Goal: Task Accomplishment & Management: Contribute content

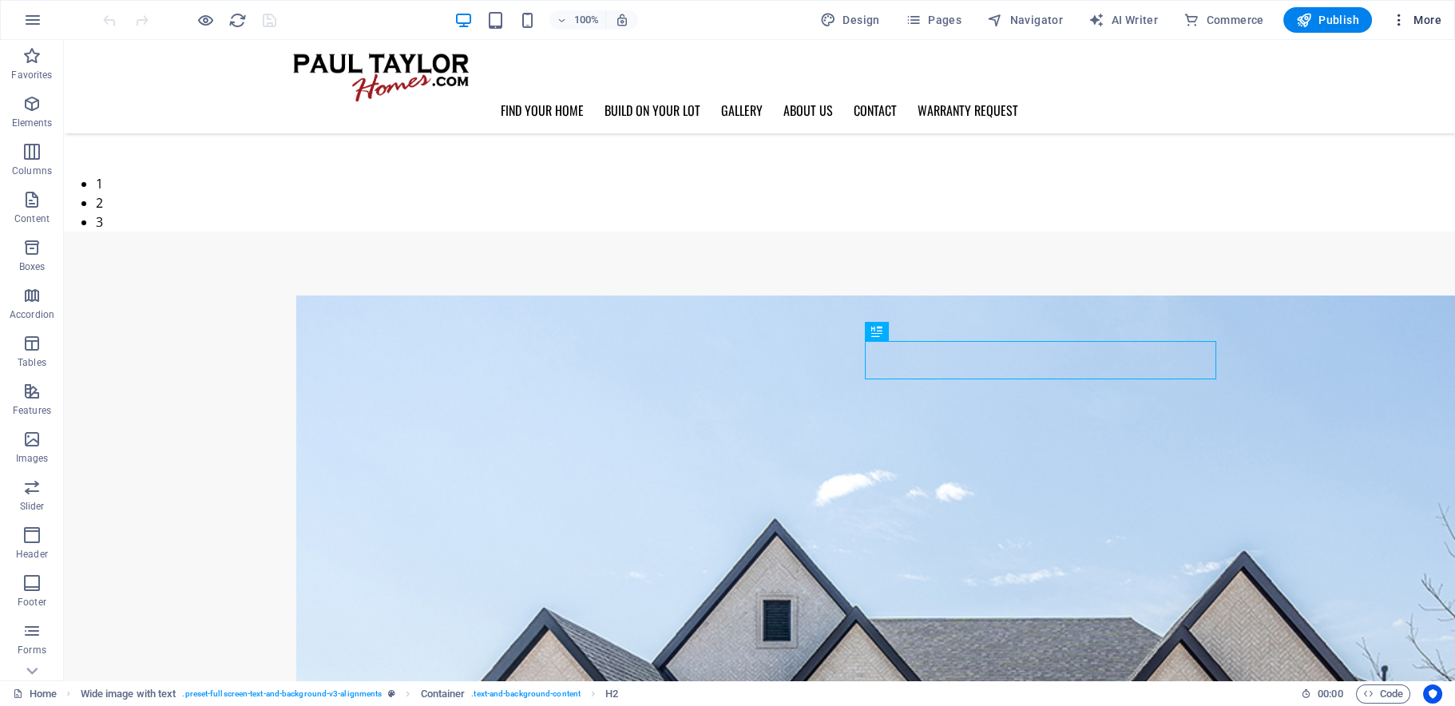
click at [1421, 16] on span "More" at bounding box center [1416, 20] width 50 height 16
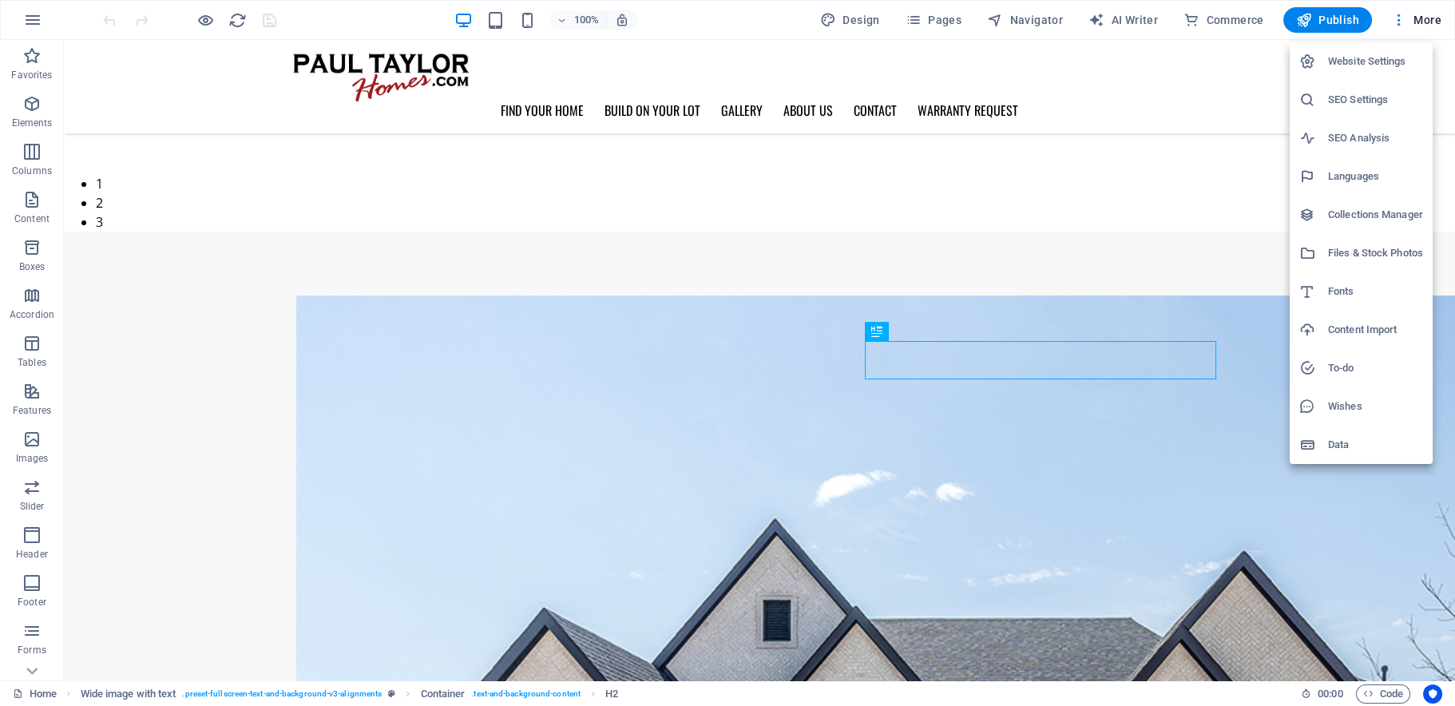
click at [1366, 216] on h6 "Collections Manager" at bounding box center [1375, 214] width 95 height 19
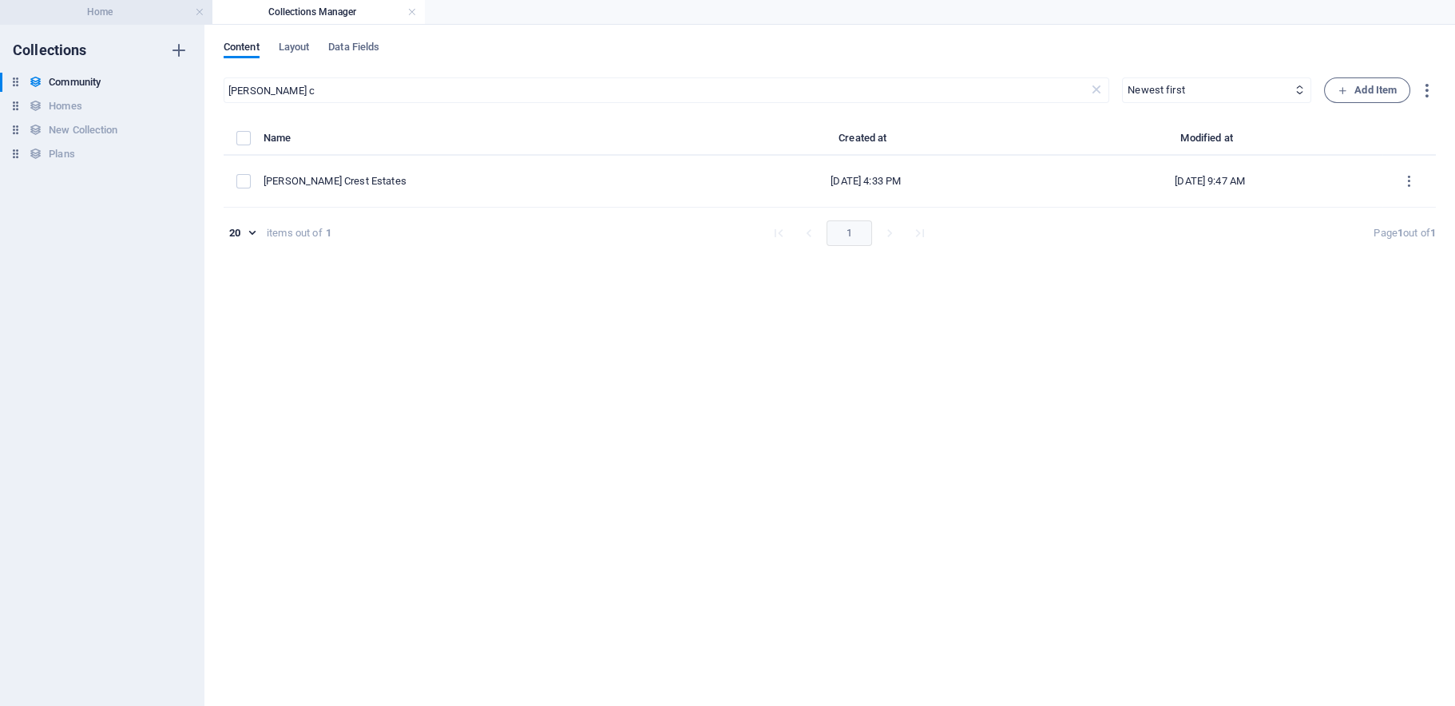
click at [102, 13] on h4 "Home" at bounding box center [106, 12] width 212 height 18
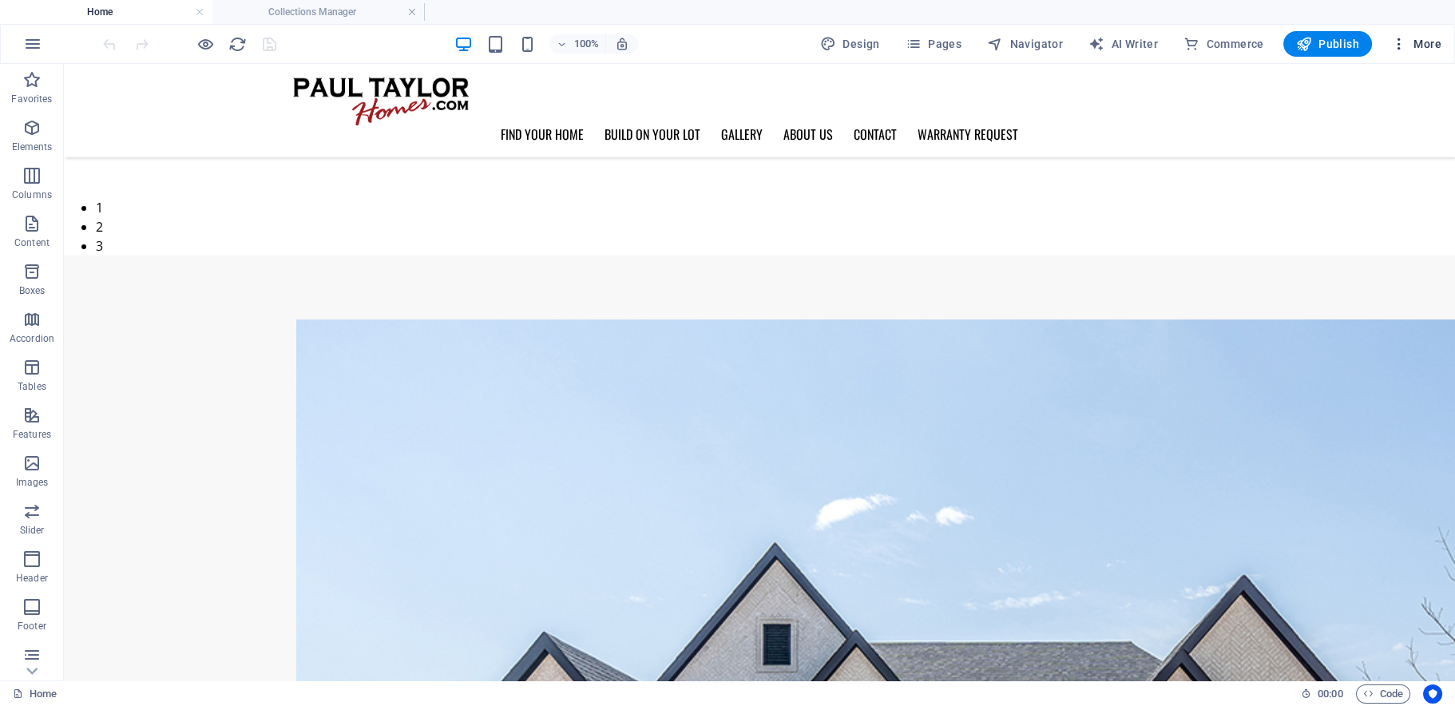
click at [1417, 46] on span "More" at bounding box center [1416, 44] width 50 height 16
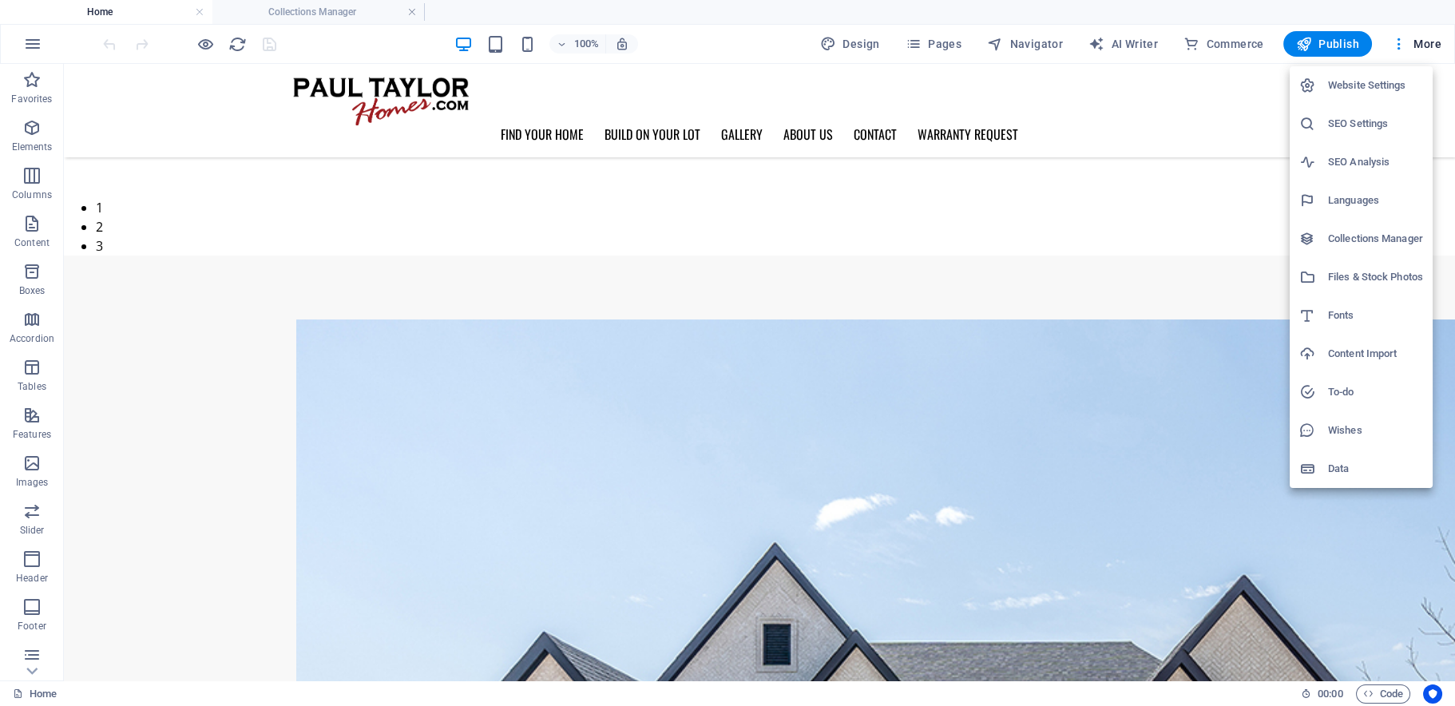
click at [1356, 275] on h6 "Files & Stock Photos" at bounding box center [1375, 276] width 95 height 19
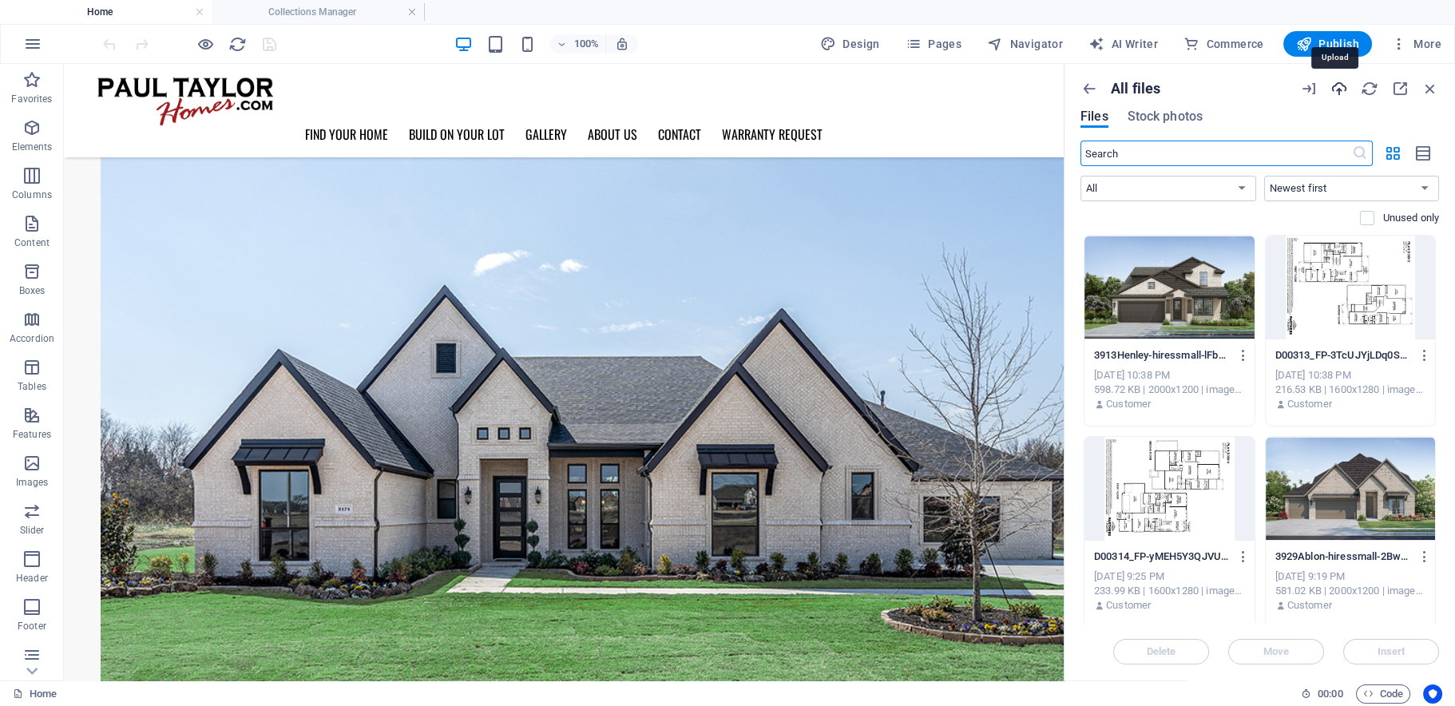
click at [1339, 90] on icon "button" at bounding box center [1339, 89] width 18 height 18
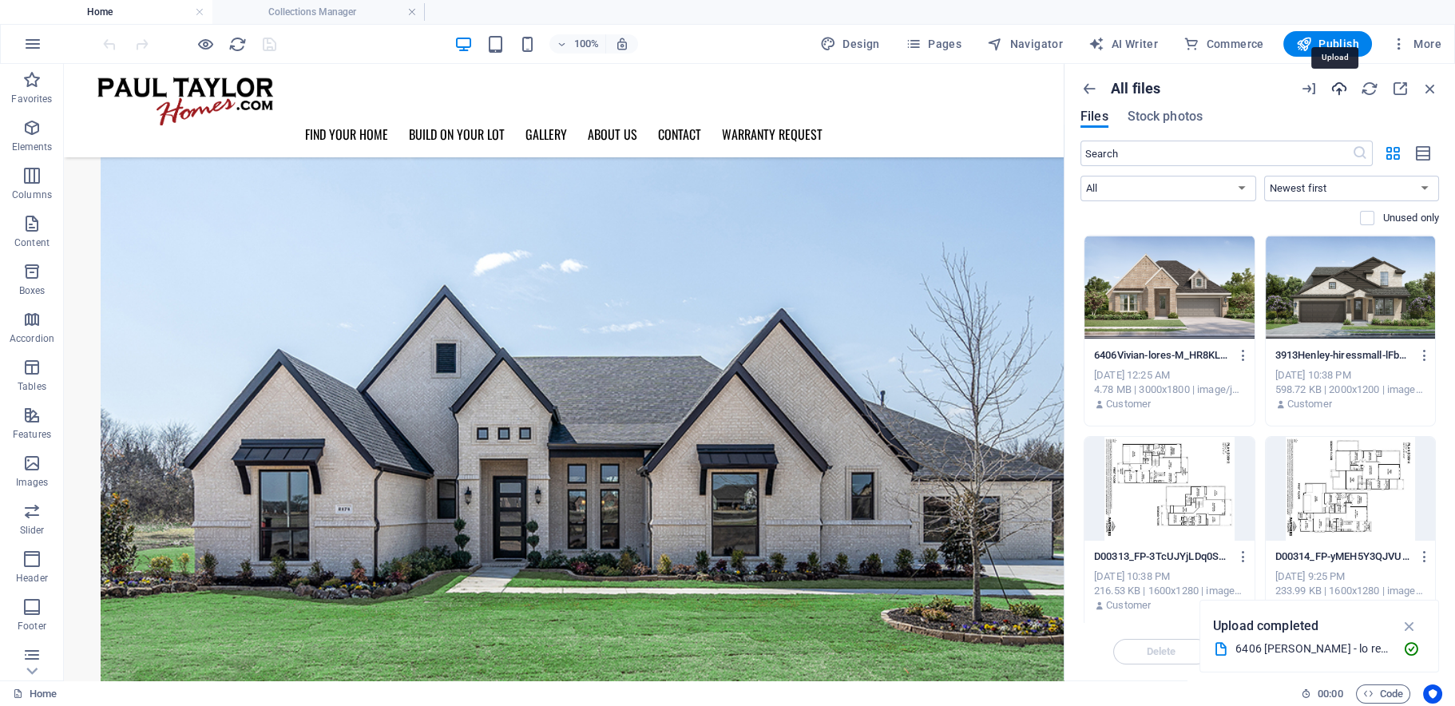
click at [1339, 89] on icon "button" at bounding box center [1339, 89] width 18 height 18
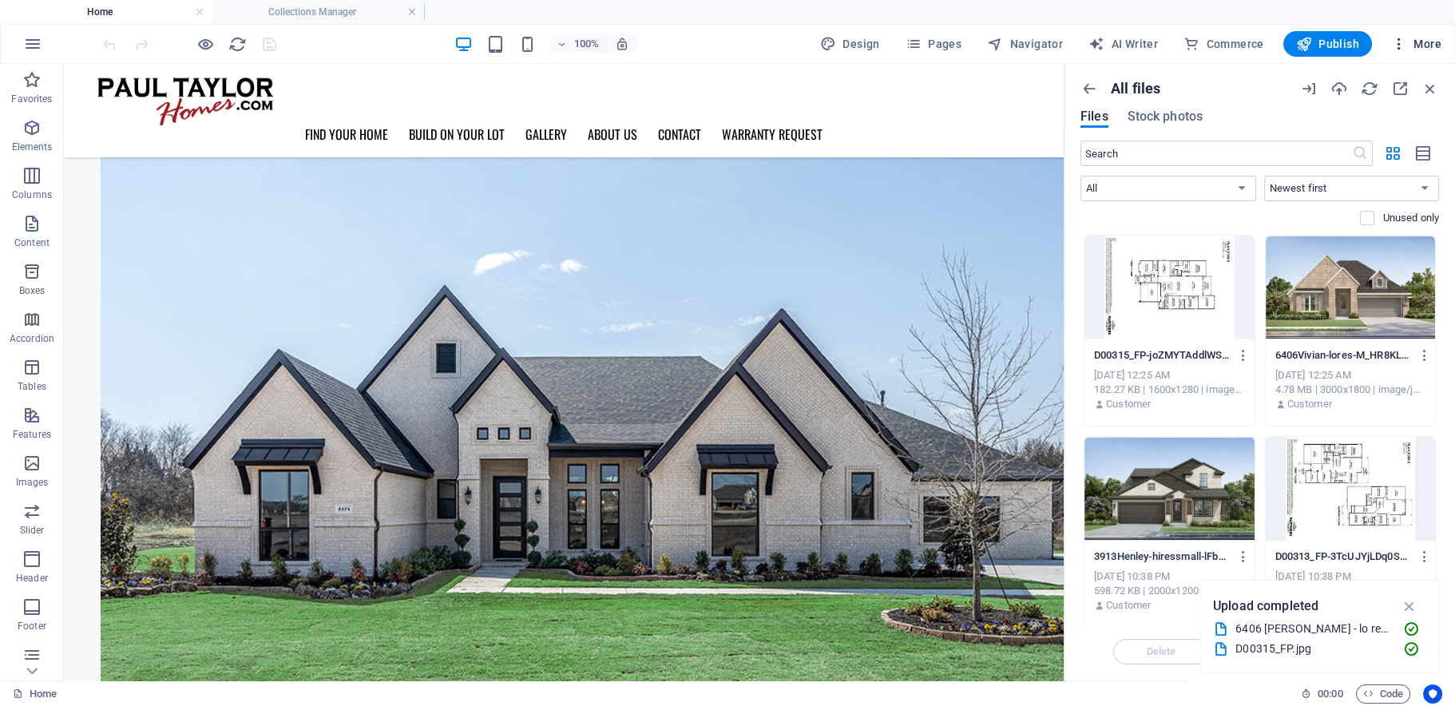
click at [1419, 46] on span "More" at bounding box center [1416, 44] width 50 height 16
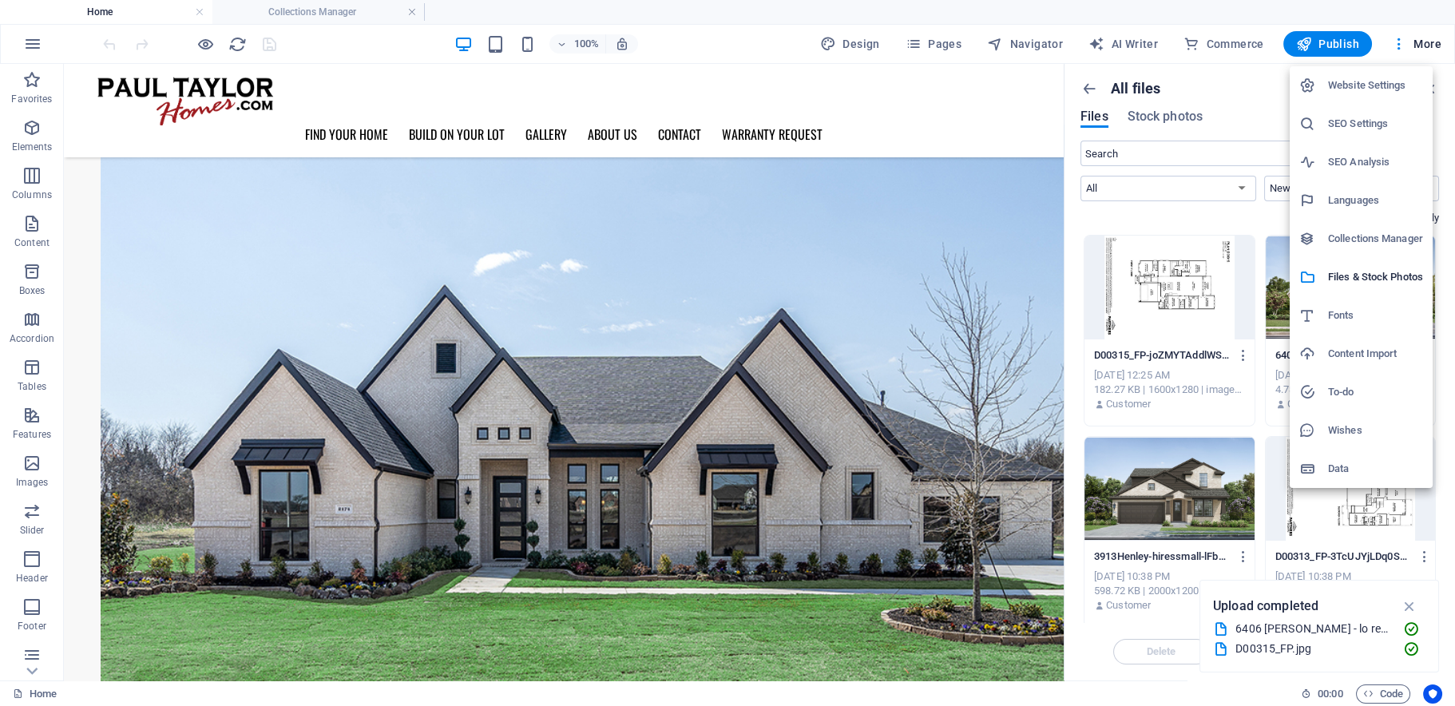
click at [1361, 235] on h6 "Collections Manager" at bounding box center [1375, 238] width 95 height 19
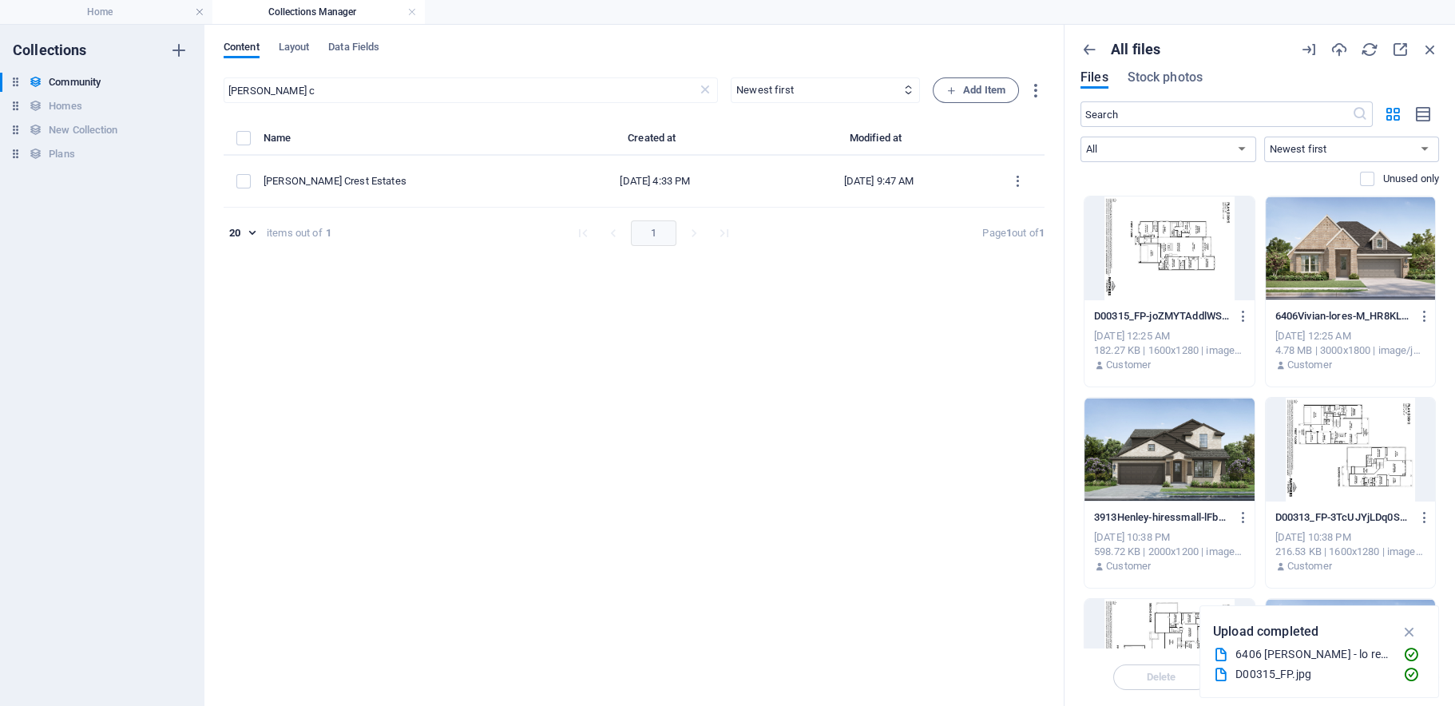
scroll to position [0, 0]
click at [89, 108] on div "Homes Homes" at bounding box center [94, 106] width 188 height 19
type input "6317"
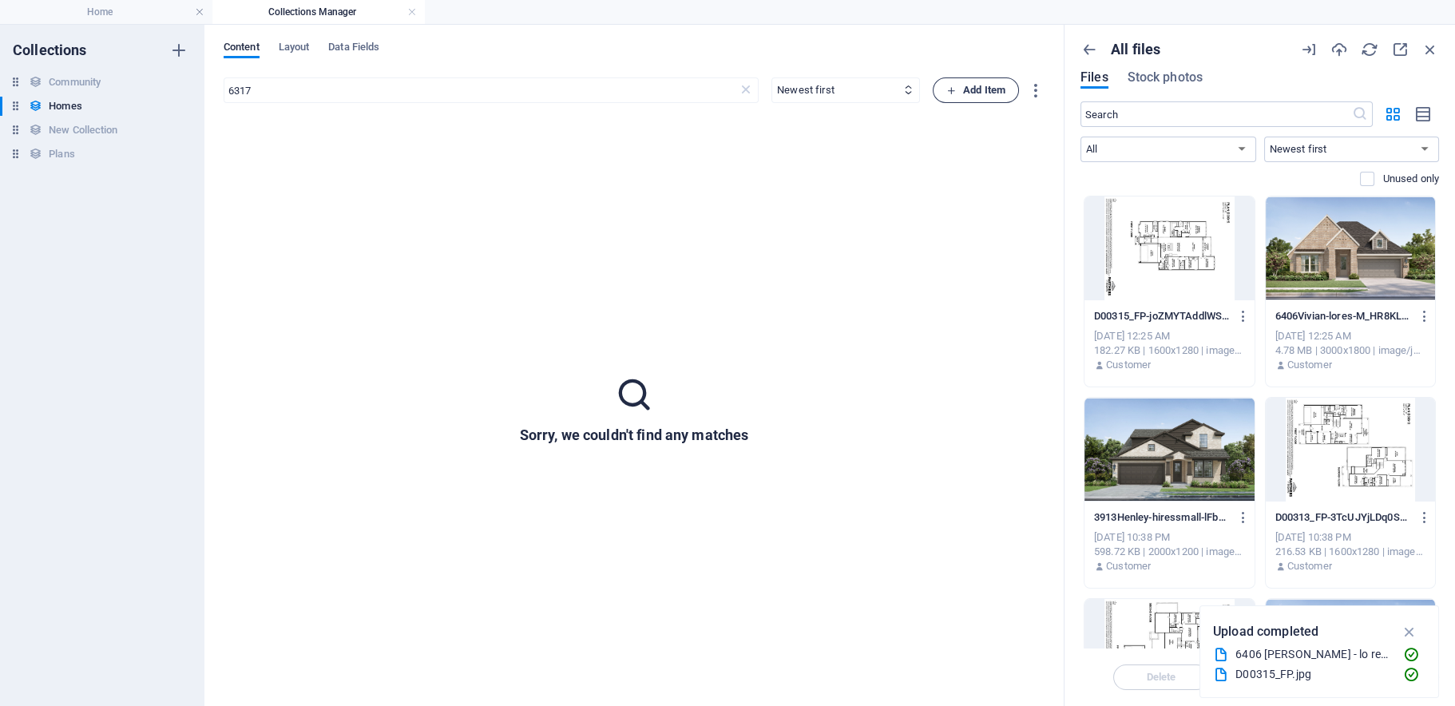
click at [952, 90] on icon "button" at bounding box center [951, 90] width 10 height 10
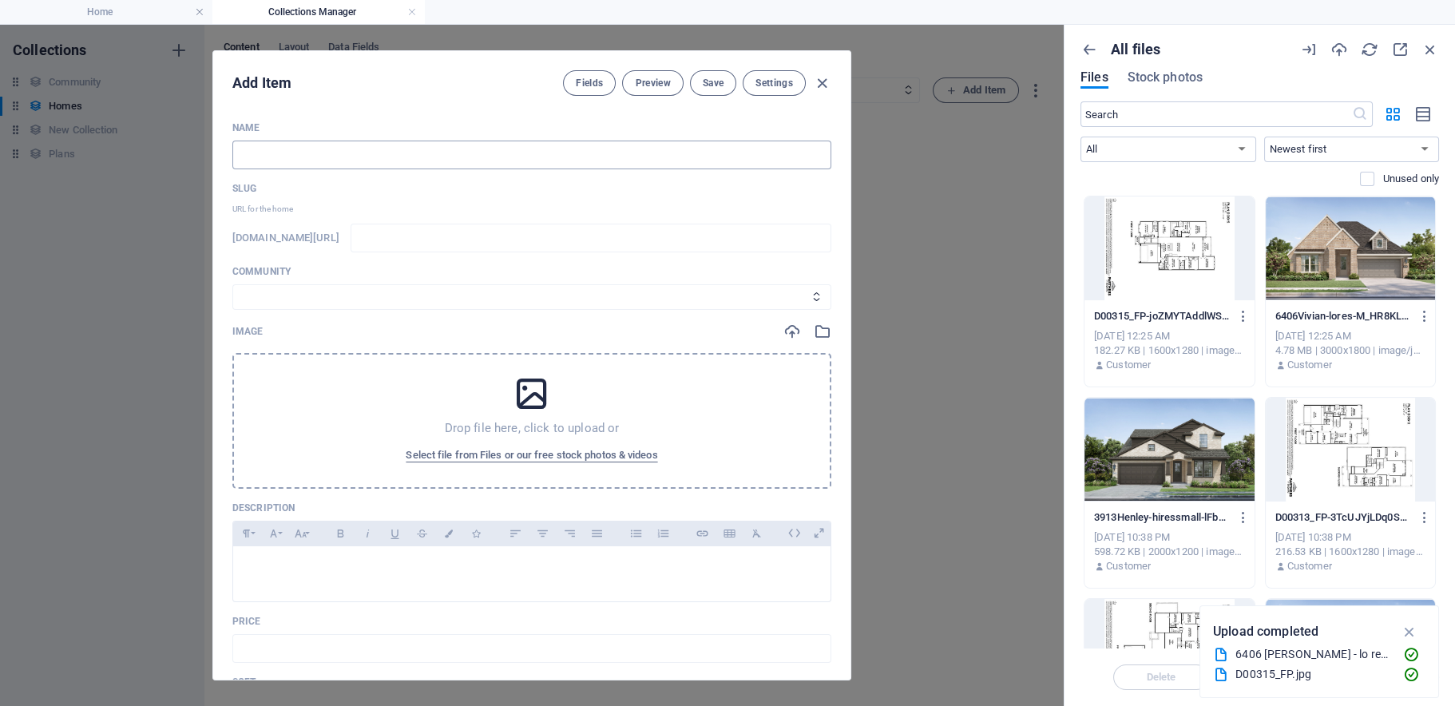
click at [345, 160] on input "text" at bounding box center [531, 155] width 599 height 29
click at [370, 151] on input "text" at bounding box center [531, 155] width 599 height 29
type input "64"
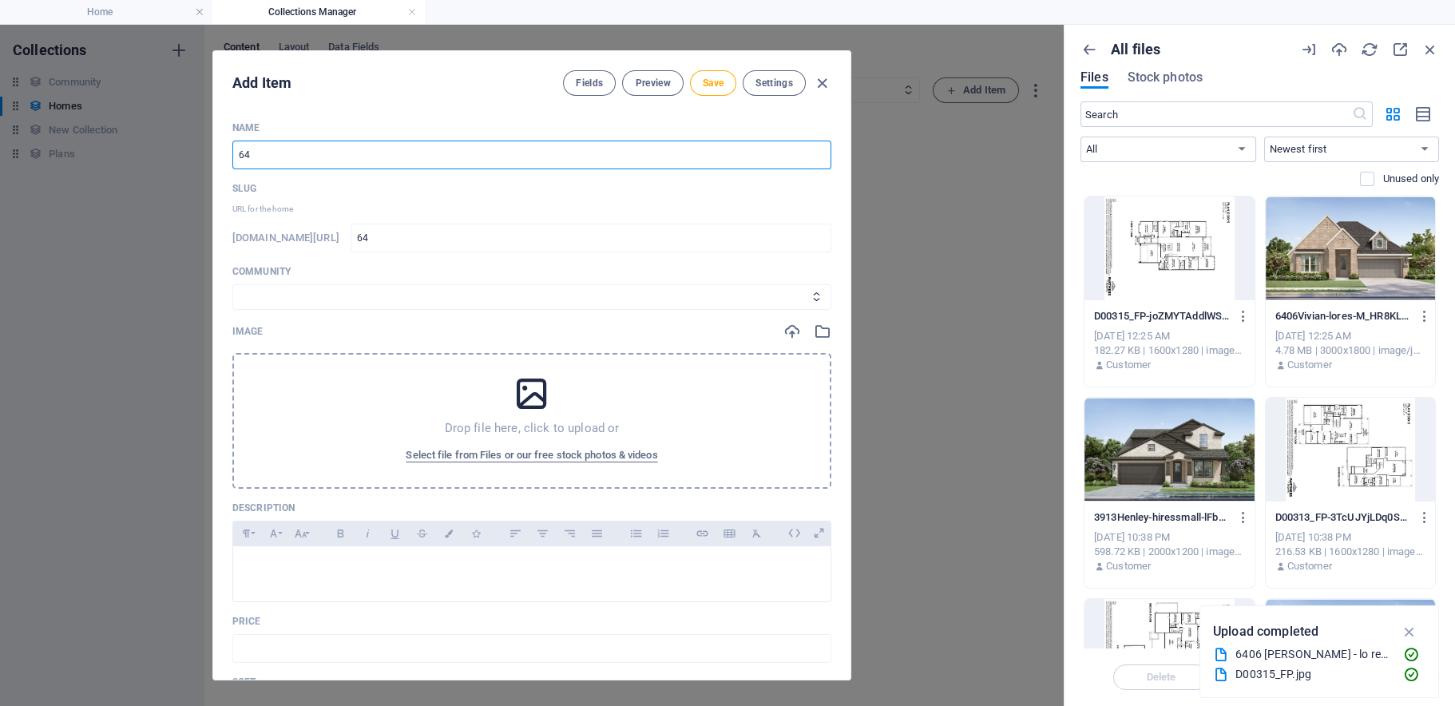
type input "640"
type input "6406"
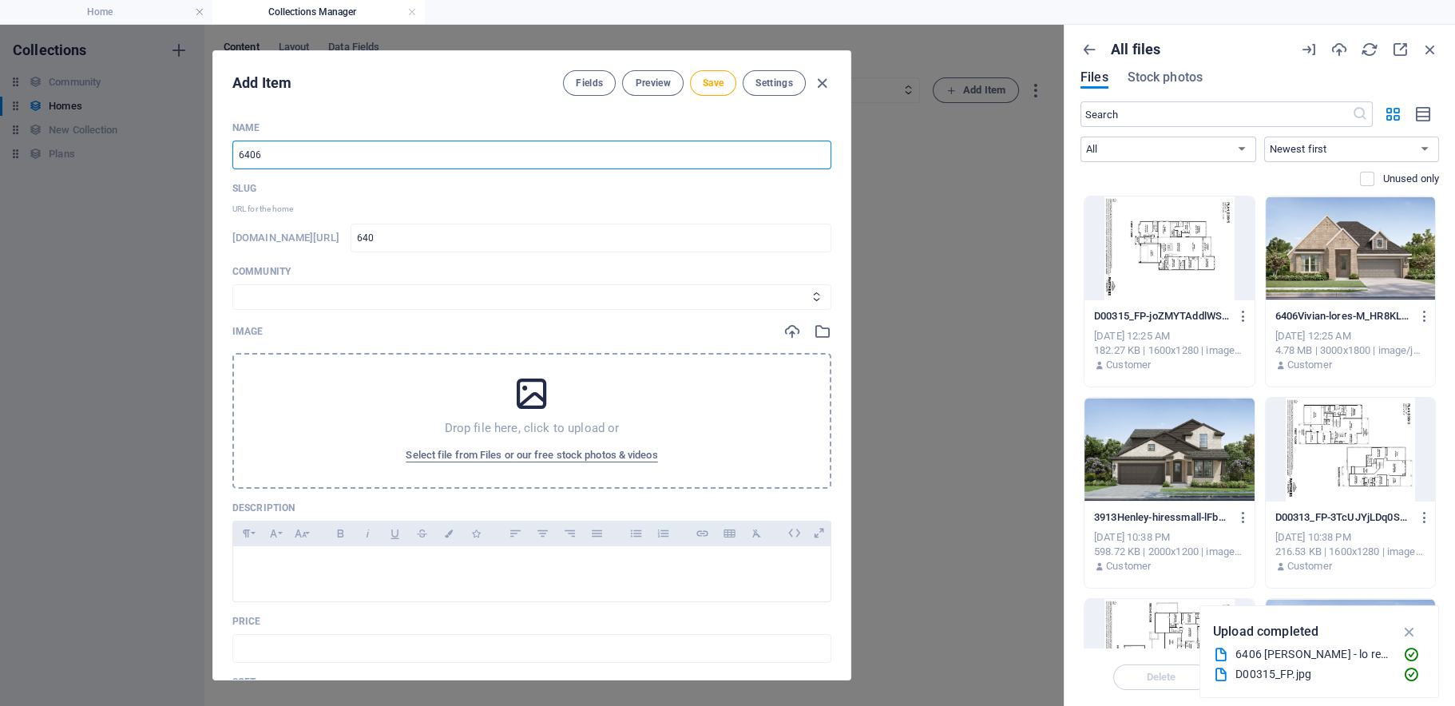
type input "6406"
click at [286, 160] on input "6406" at bounding box center [531, 155] width 599 height 29
type input "6406 V"
type input "6406-v"
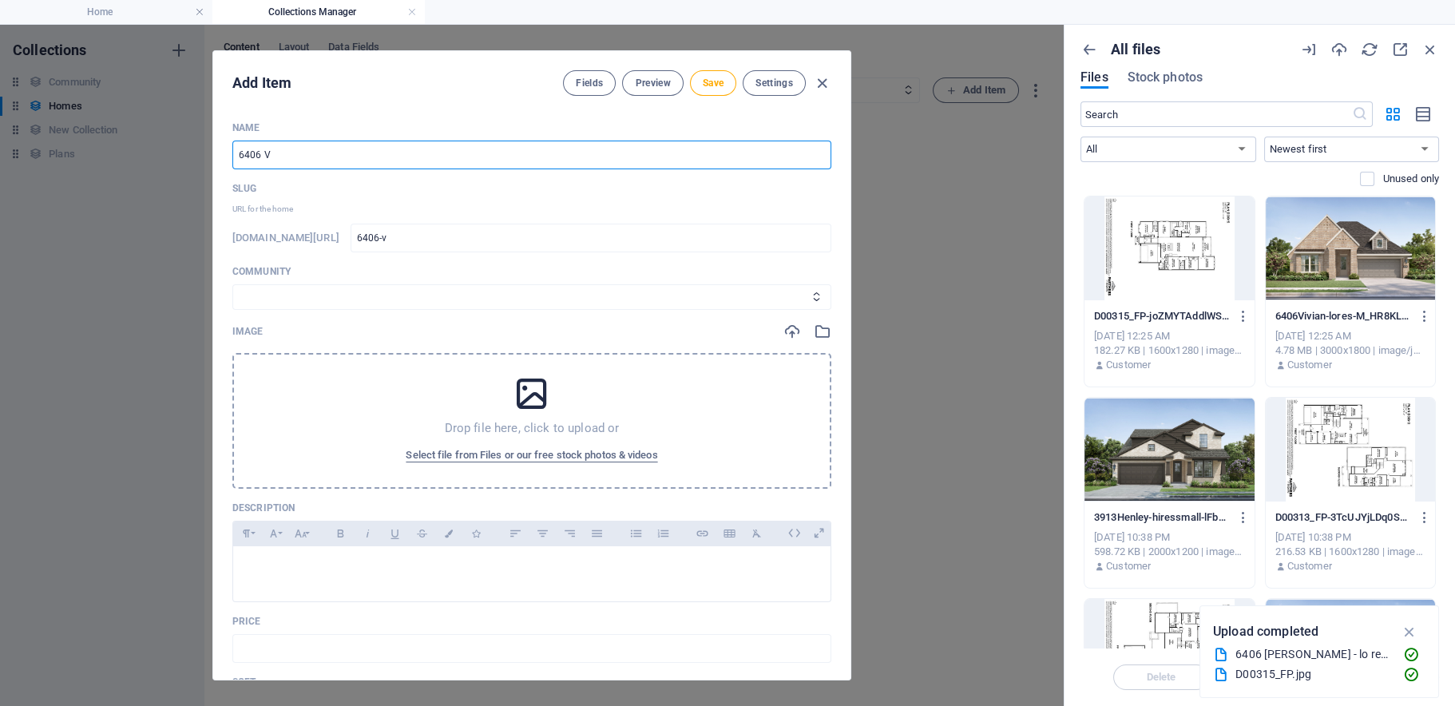
type input "6406 Vi"
type input "6406-vi"
type input "6406 Viv"
type input "6406-viv"
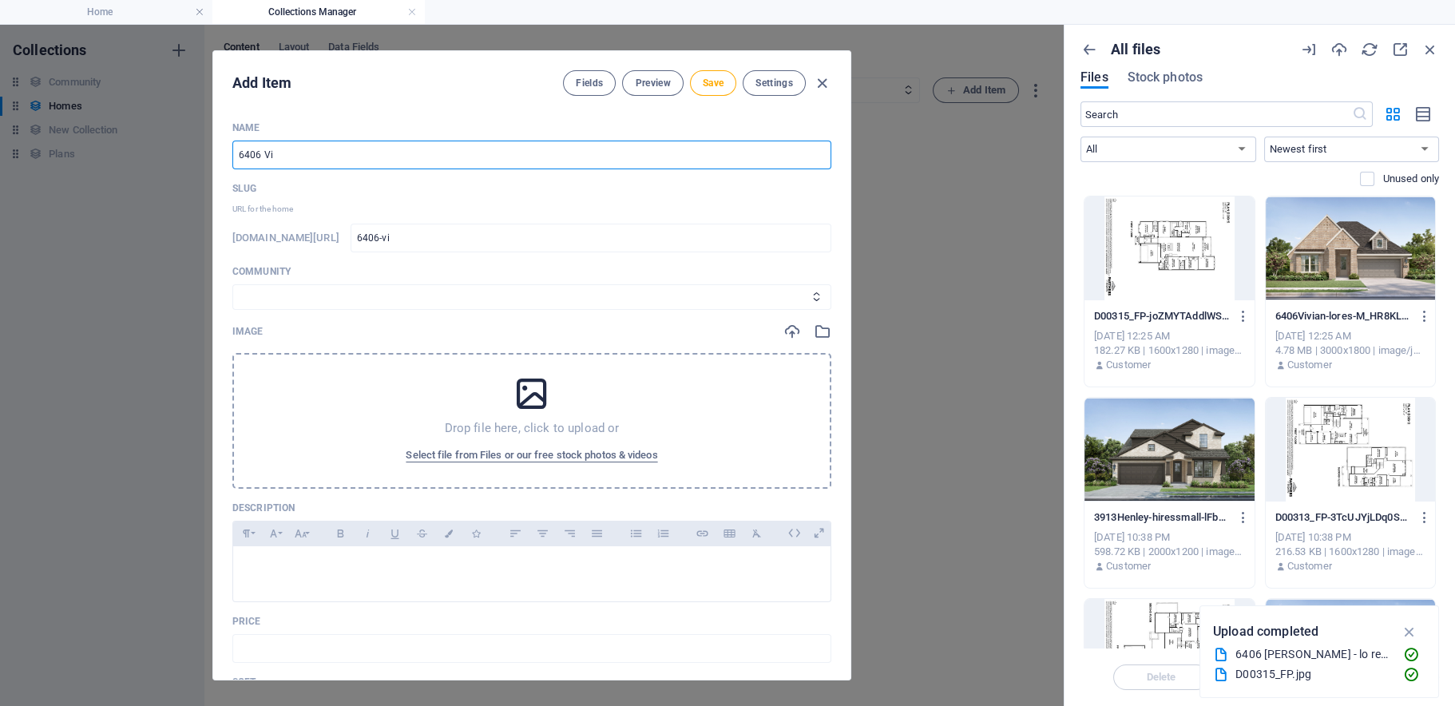
type input "6406-viv"
type input "6406 Vivi"
type input "6406-vivi"
type input "6406 Vivia"
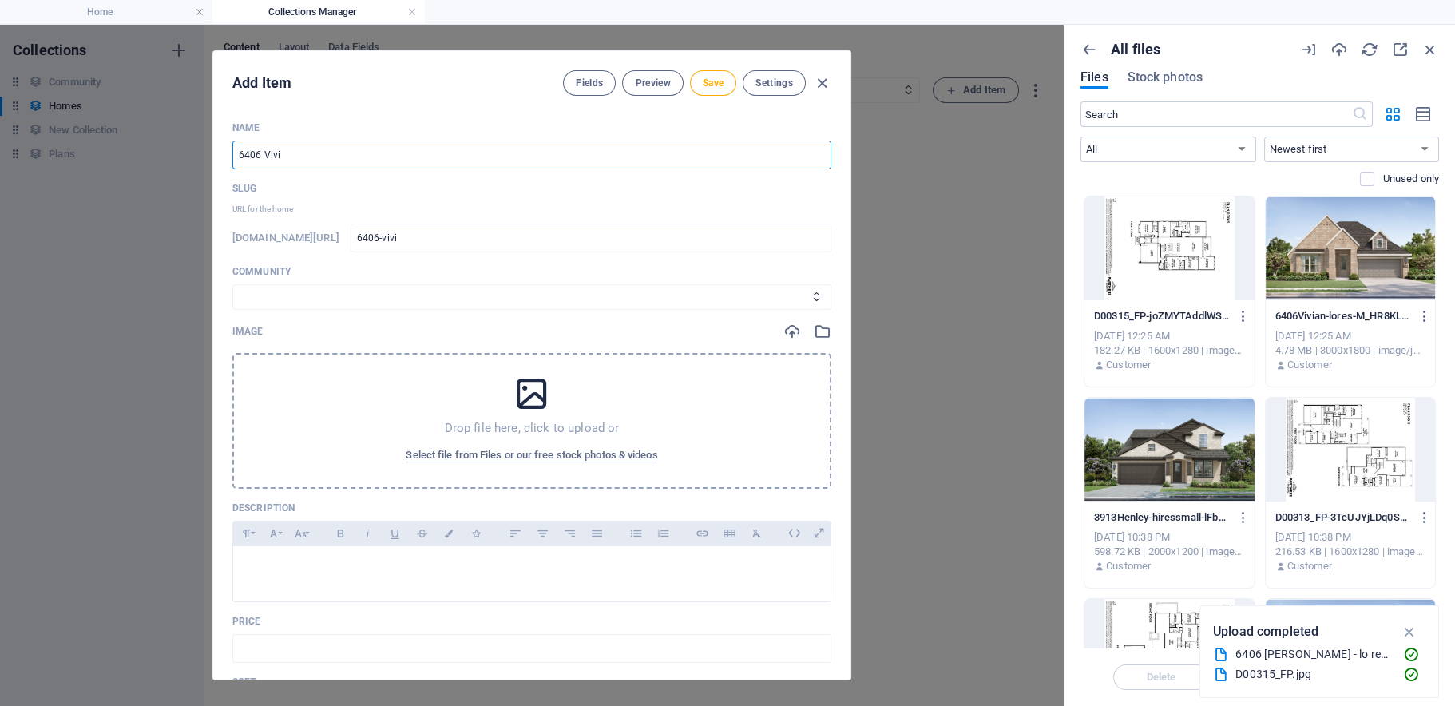
type input "6406-vivia"
type input "6406 [PERSON_NAME]"
type input "6406-[PERSON_NAME]"
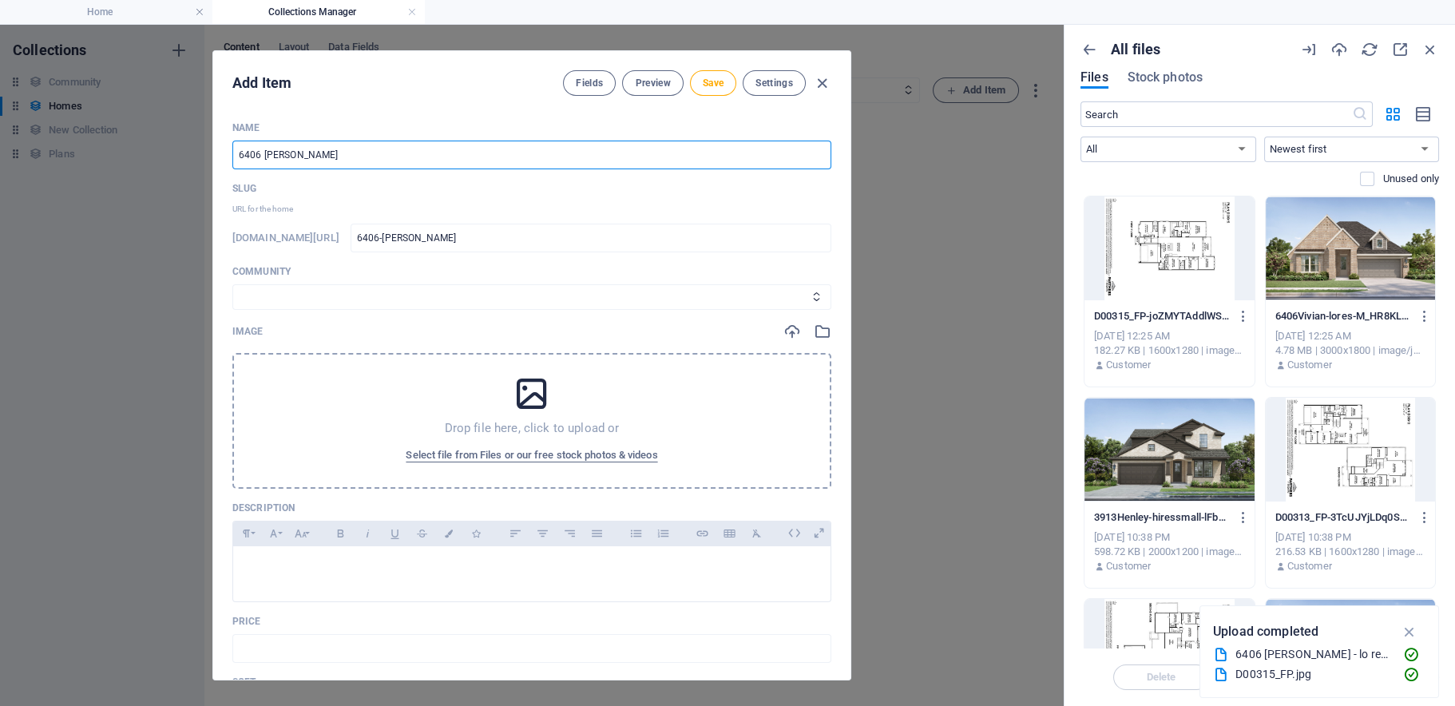
type input "6406 [PERSON_NAME]"
type input "6406-[PERSON_NAME]"
type input "6406 [PERSON_NAME]"
type input "6406-[PERSON_NAME]-la"
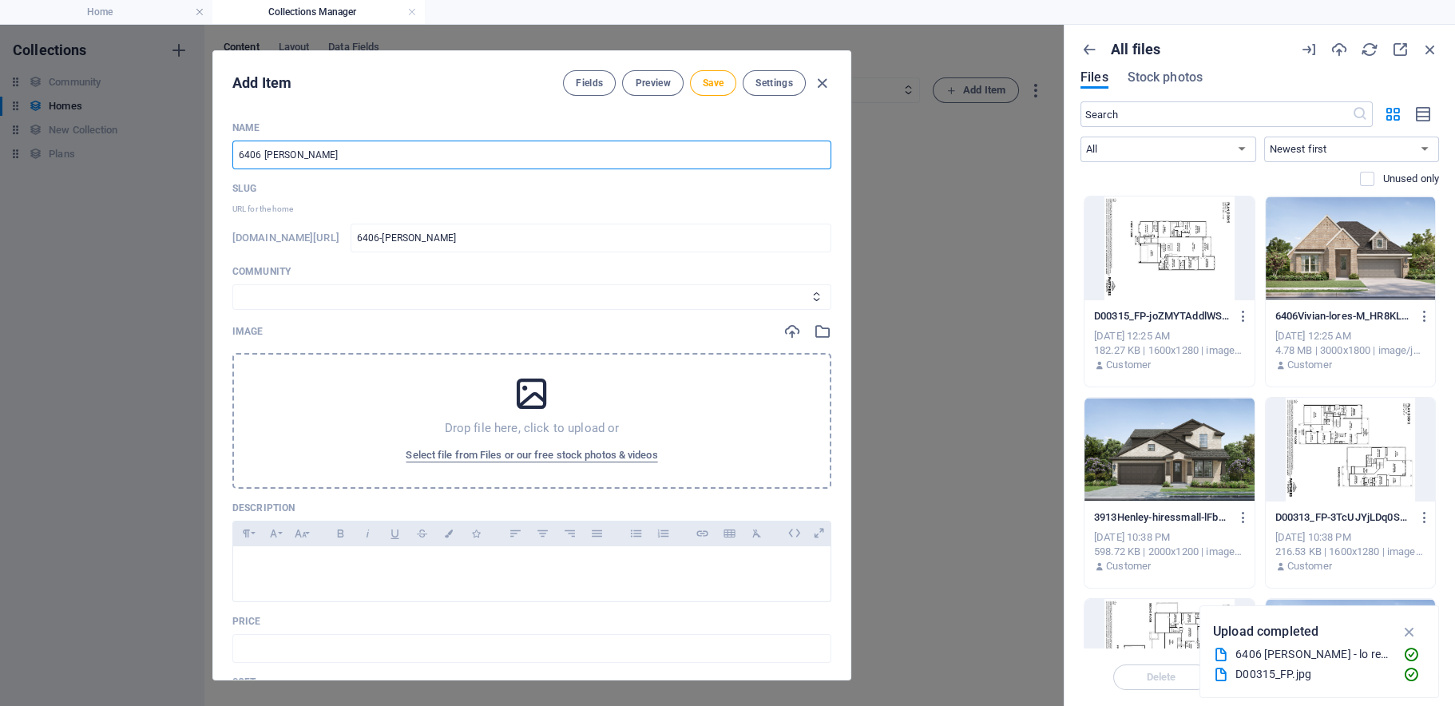
type input "6406-[PERSON_NAME]-la"
type input "6406 [PERSON_NAME]"
type input "6406-[PERSON_NAME]"
type input "[STREET_ADDRESS][PERSON_NAME]"
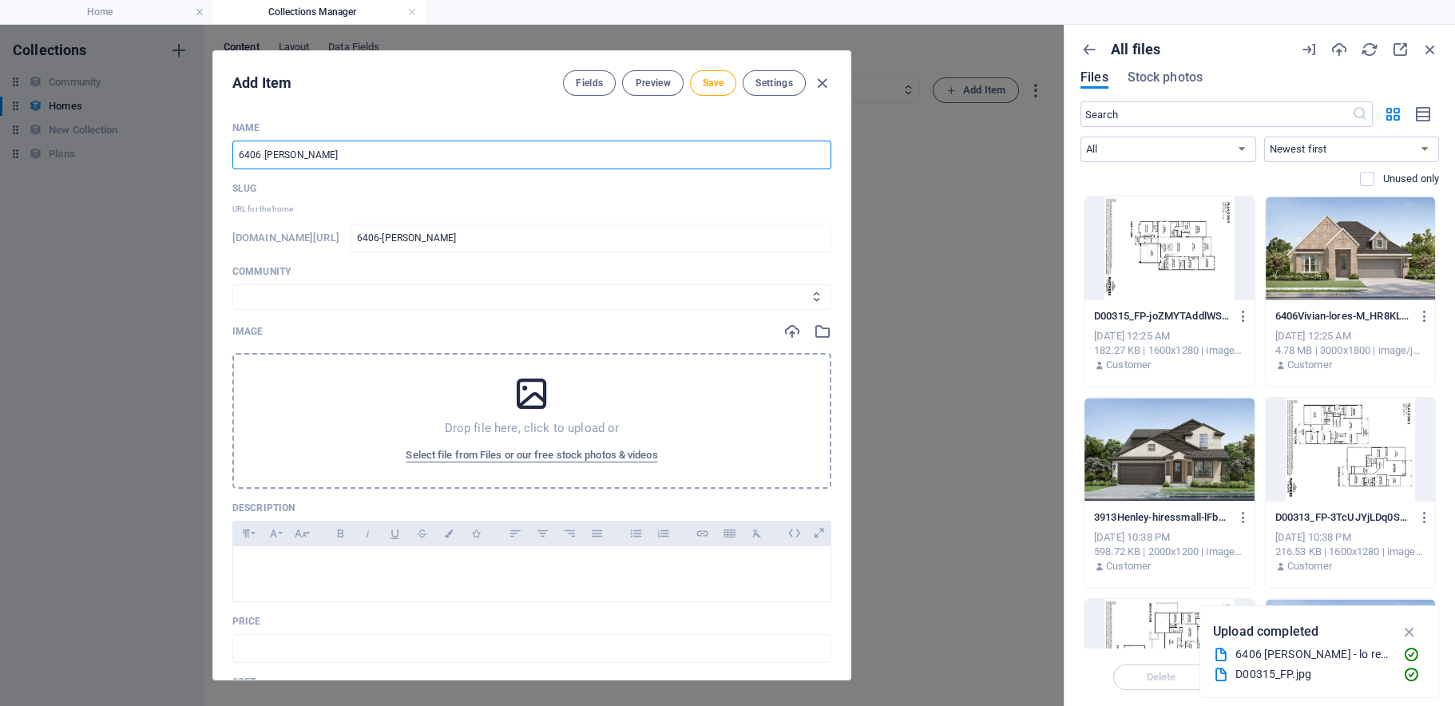
type input "6406-[PERSON_NAME]"
type input "[STREET_ADDRESS][PERSON_NAME]"
drag, startPoint x: 246, startPoint y: 303, endPoint x: 258, endPoint y: 292, distance: 15.8
click at [246, 303] on select "[PERSON_NAME] Crest Estates" at bounding box center [531, 297] width 599 height 26
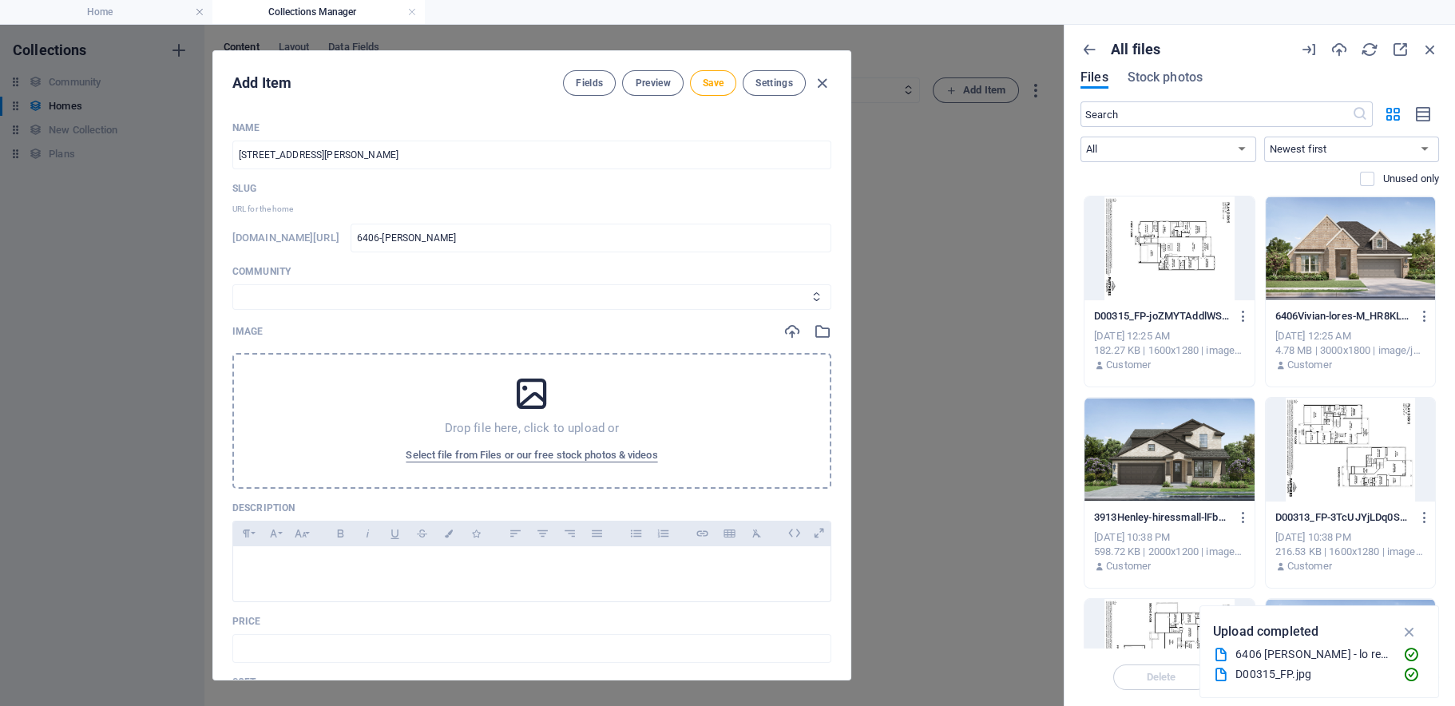
click at [294, 297] on select "[PERSON_NAME] Crest Estates" at bounding box center [531, 297] width 599 height 26
select select "[PERSON_NAME] Crest Estates"
click at [232, 284] on select "[PERSON_NAME] Crest Estates" at bounding box center [531, 297] width 599 height 26
click at [511, 454] on span "Select file from Files or our free stock photos & videos" at bounding box center [532, 455] width 252 height 19
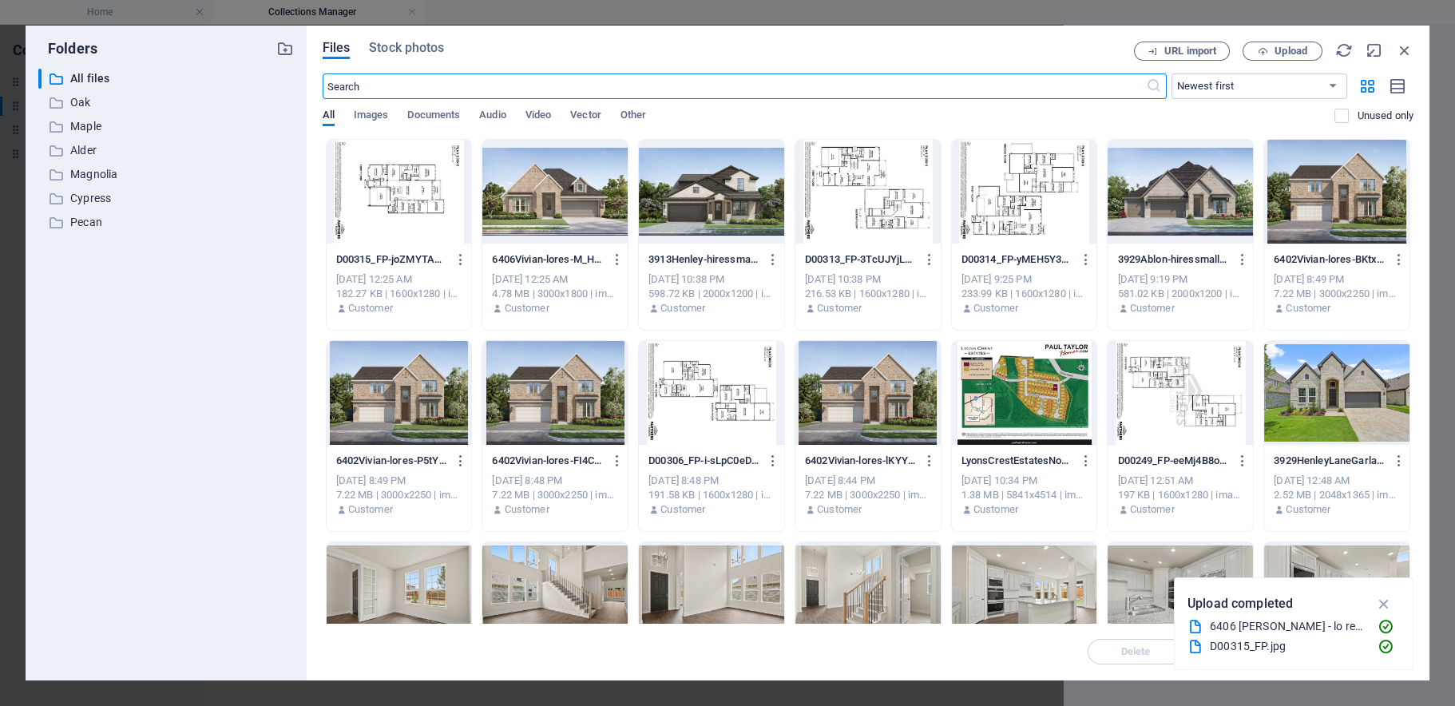
click at [505, 188] on div at bounding box center [554, 192] width 145 height 104
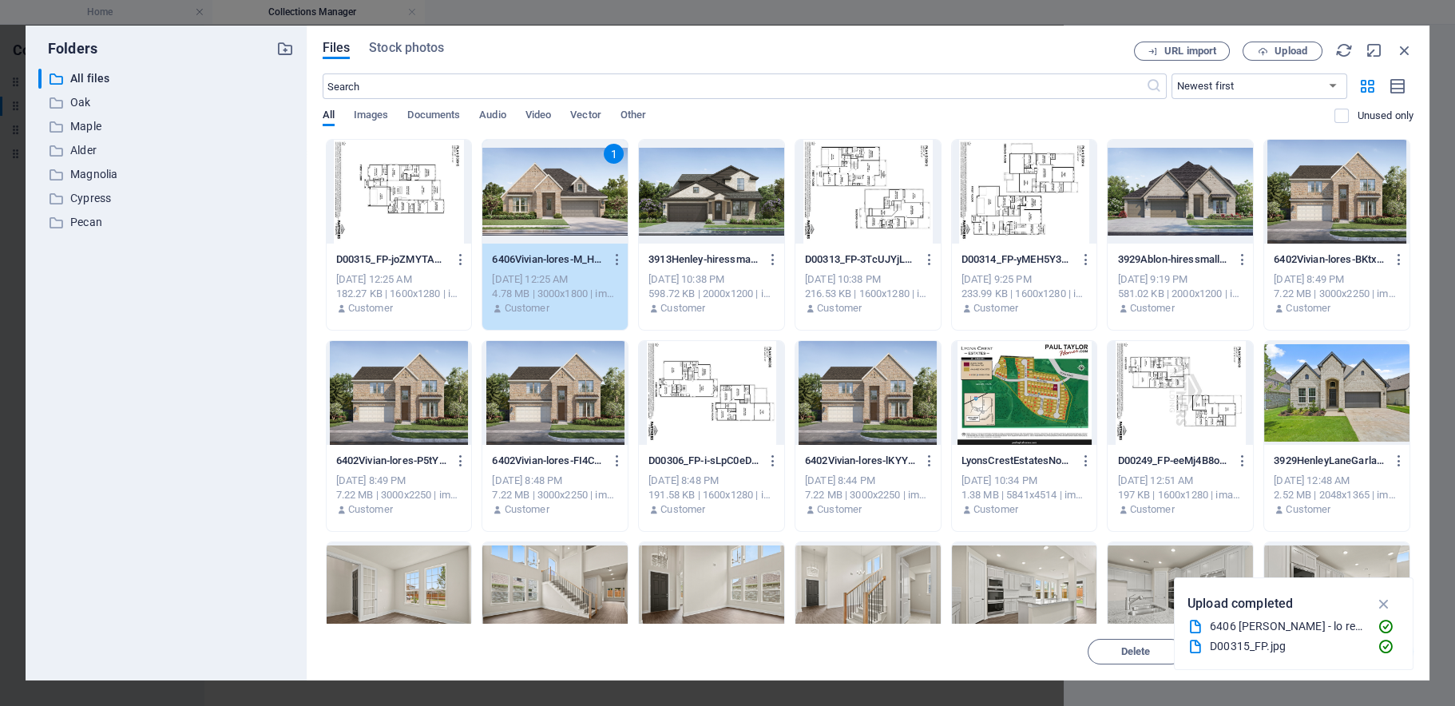
click at [1010, 644] on div "Delete Move Insert" at bounding box center [868, 644] width 1091 height 42
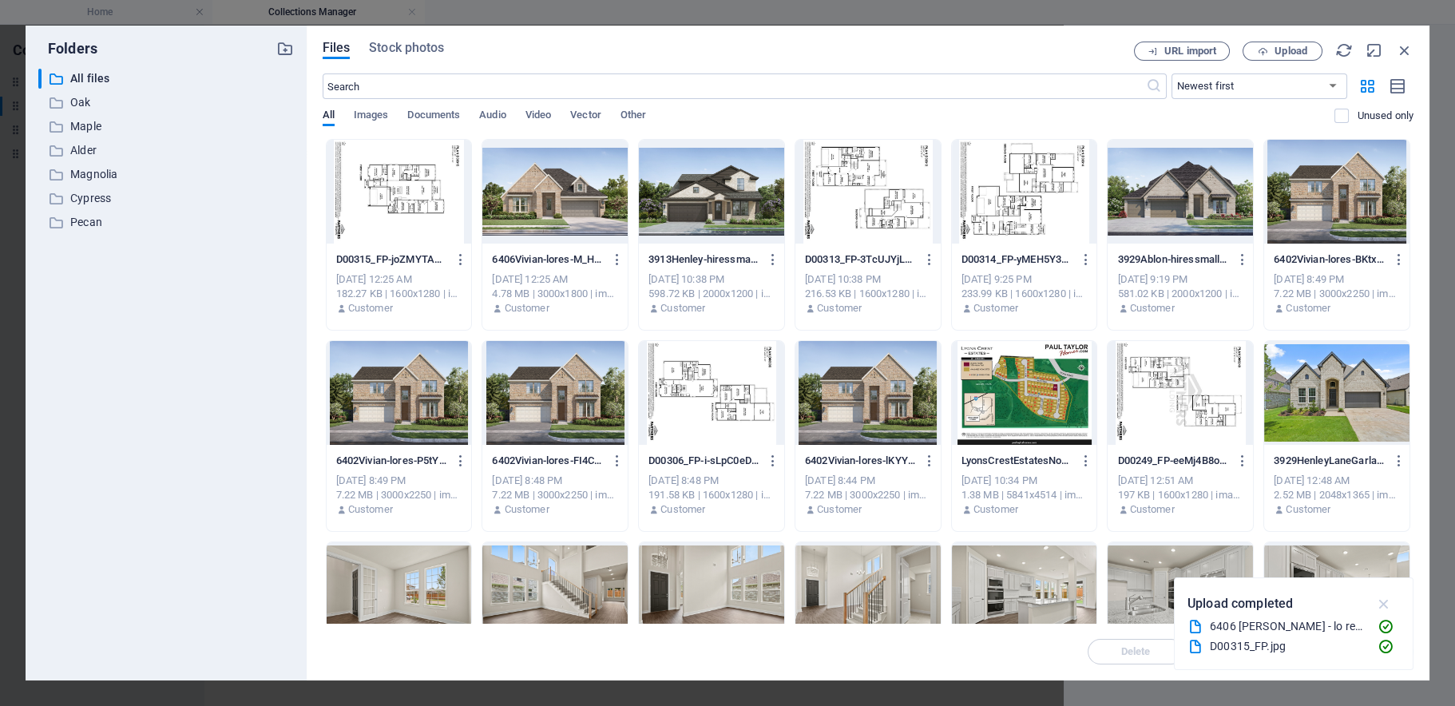
click at [1378, 604] on icon "button" at bounding box center [1384, 604] width 18 height 18
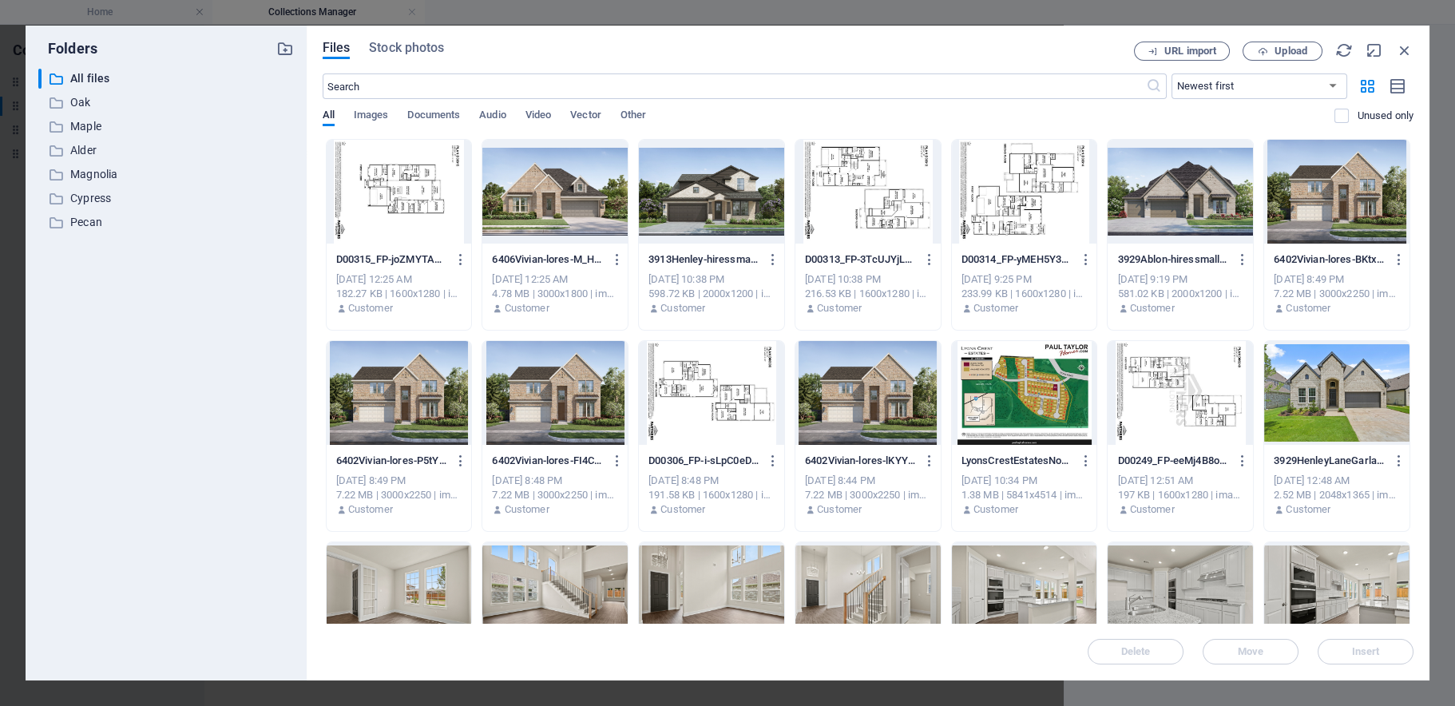
click at [569, 179] on div at bounding box center [554, 192] width 145 height 104
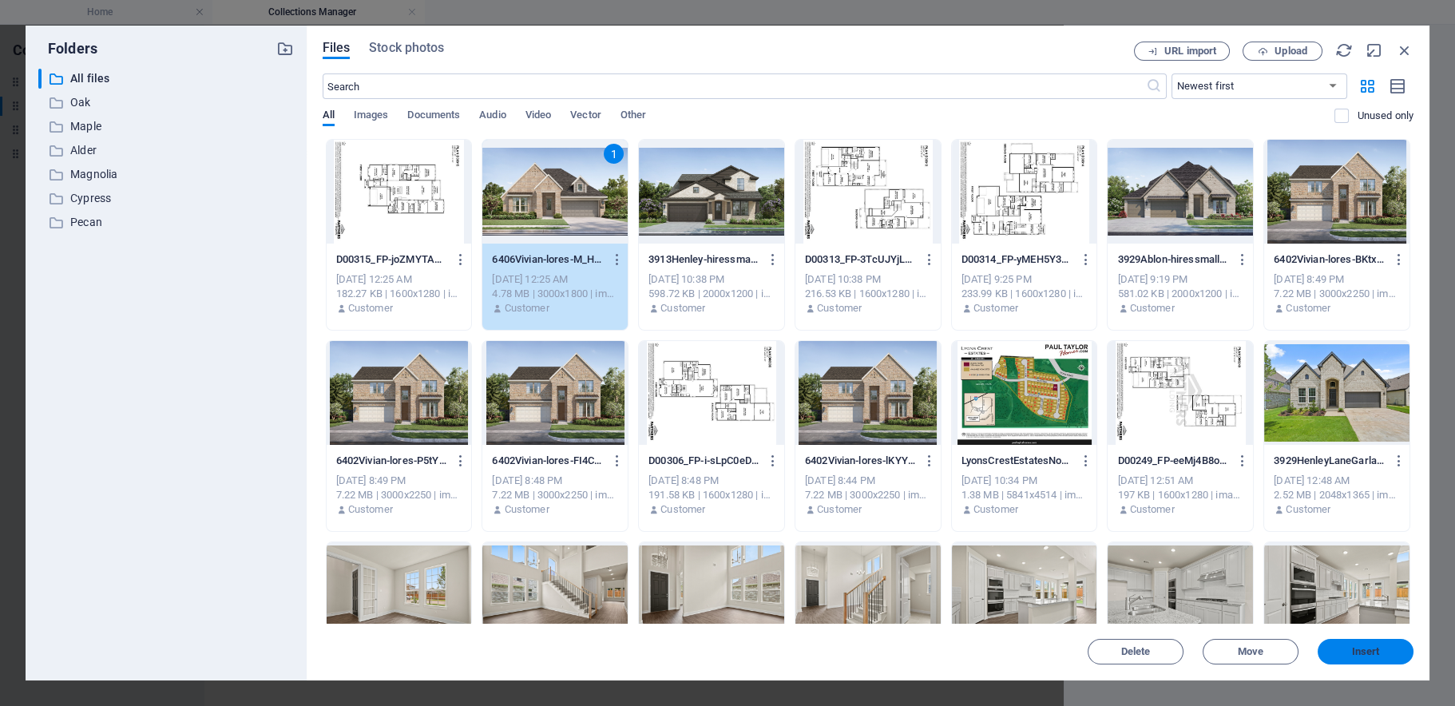
click at [1375, 648] on span "Insert" at bounding box center [1366, 652] width 28 height 10
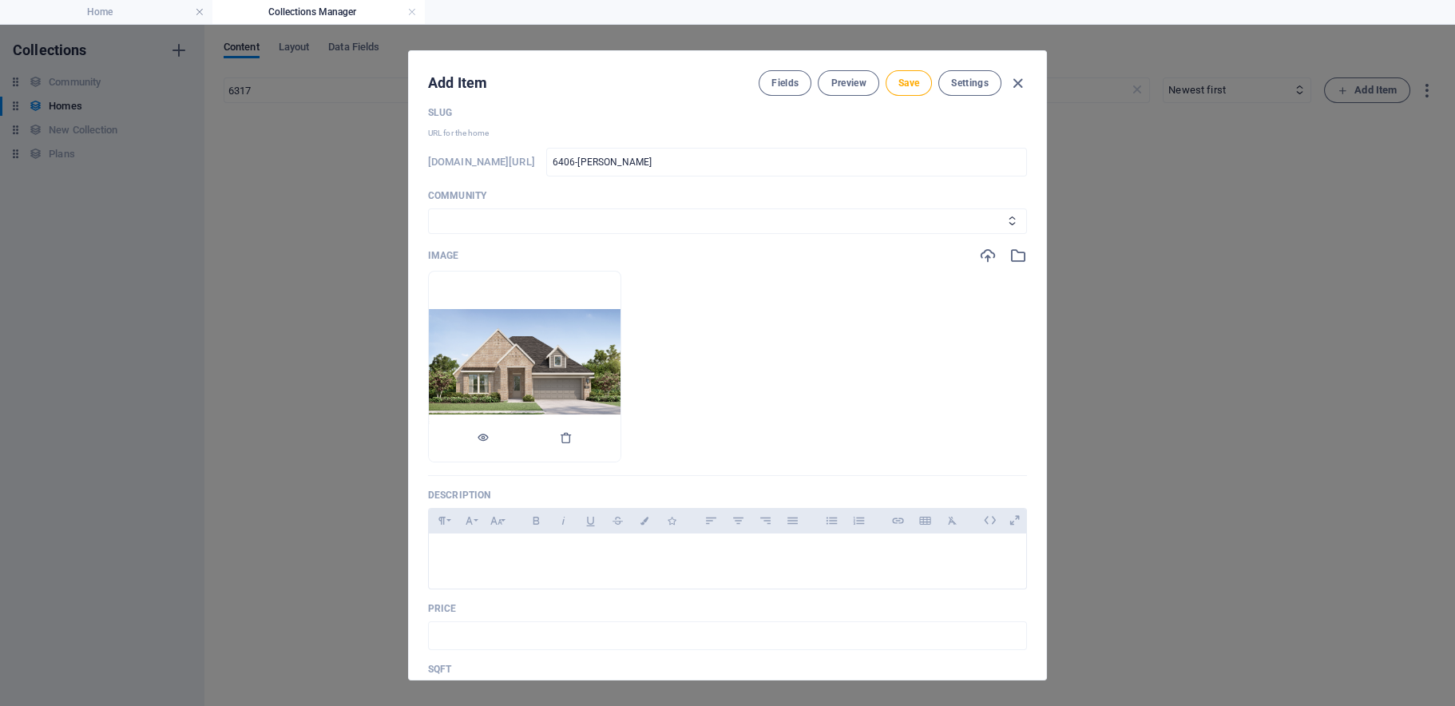
scroll to position [160, 0]
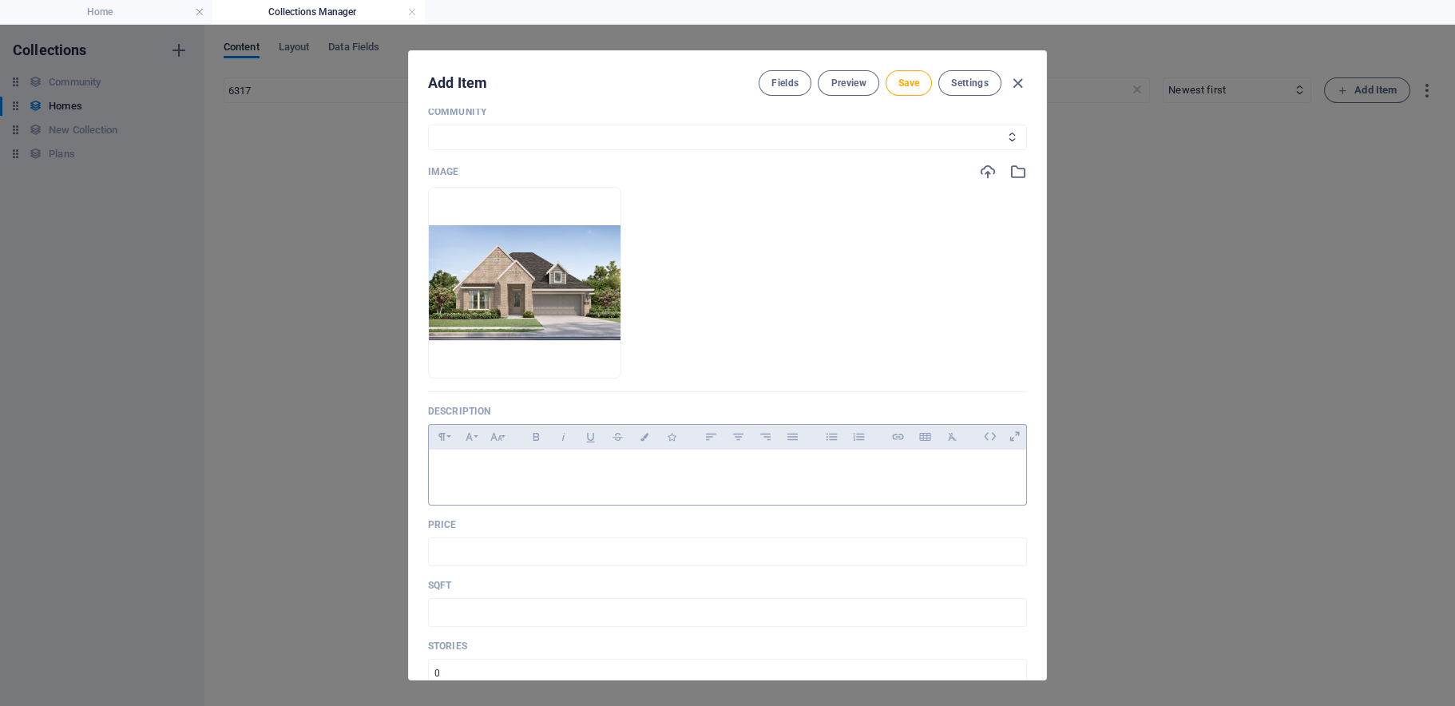
click at [464, 458] on div at bounding box center [727, 474] width 597 height 48
click at [445, 460] on div at bounding box center [727, 474] width 597 height 48
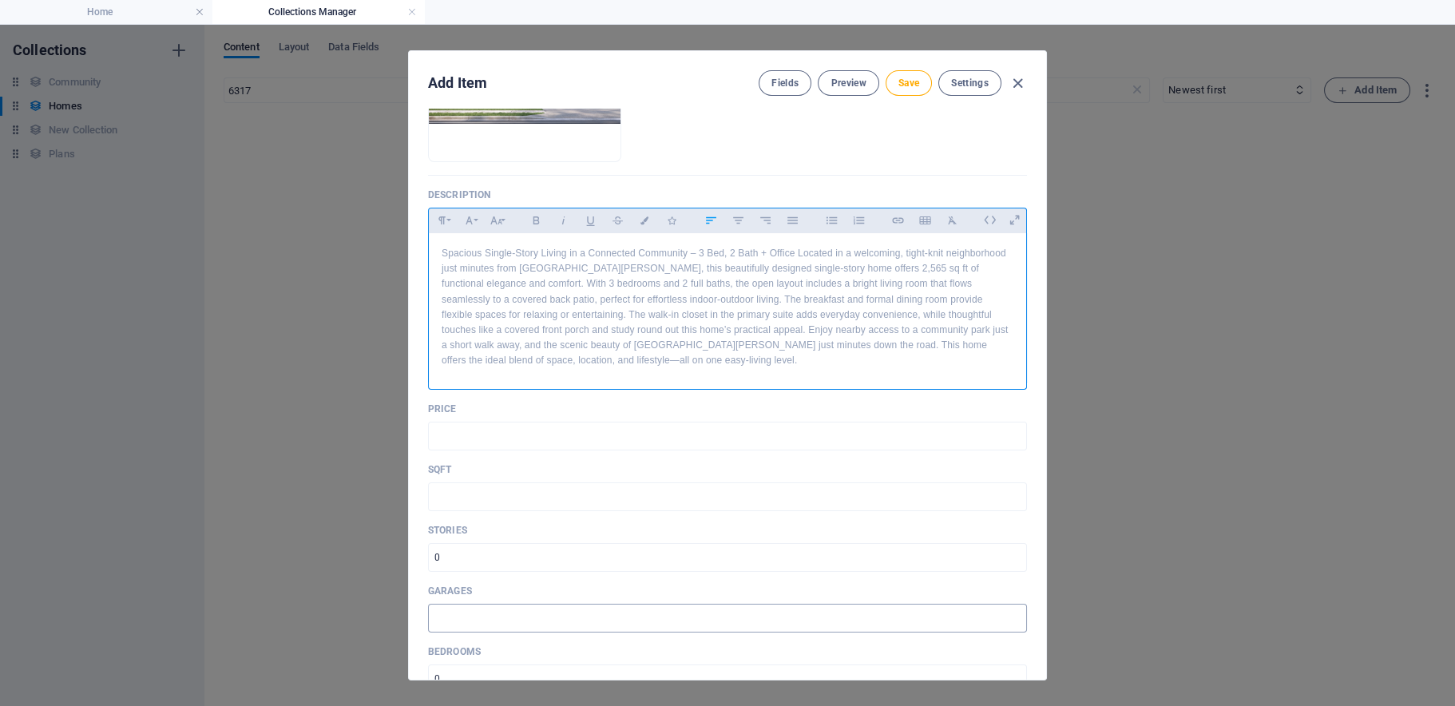
scroll to position [399, 0]
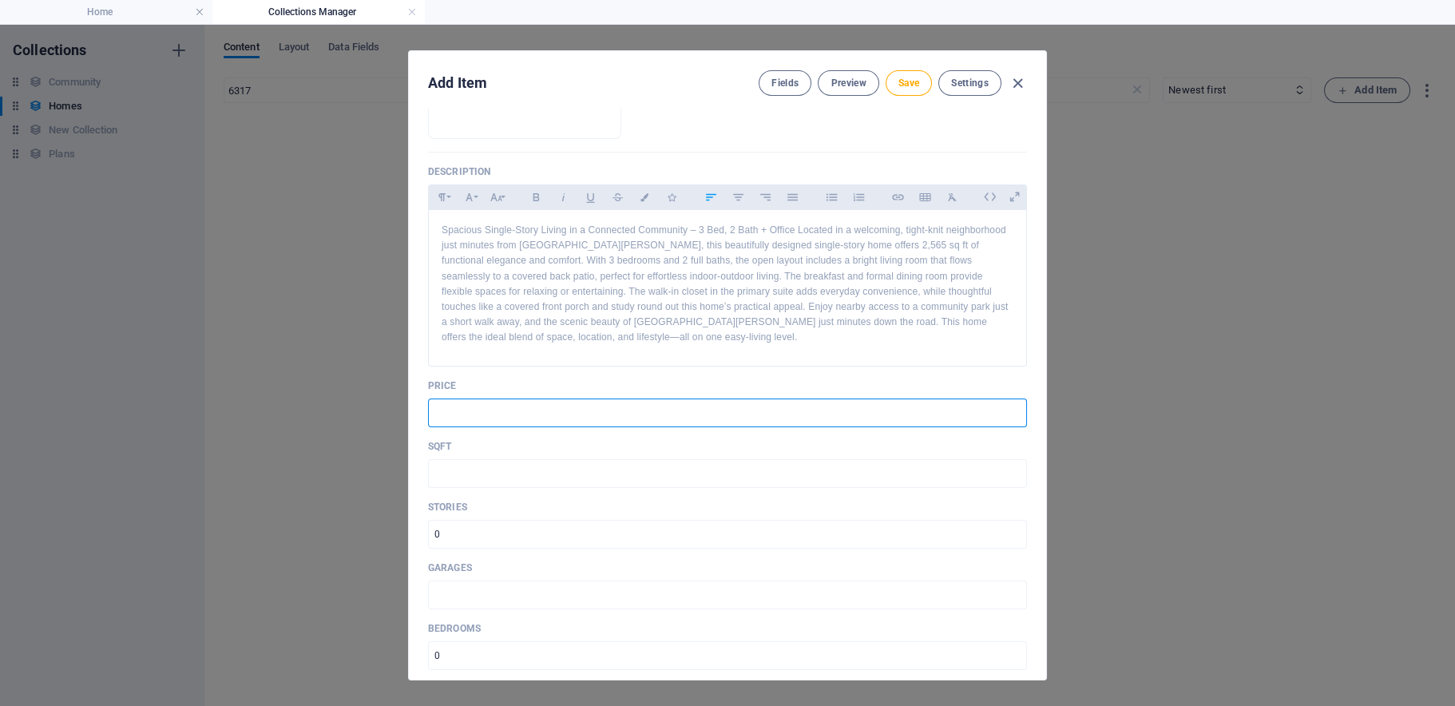
click at [478, 426] on input "text" at bounding box center [727, 412] width 599 height 29
type input "$570,370"
click at [426, 486] on div "Name [STREET_ADDRESS][PERSON_NAME] ​ Slug URL for the home [DOMAIN_NAME][URL] 6…" at bounding box center [727, 394] width 637 height 571
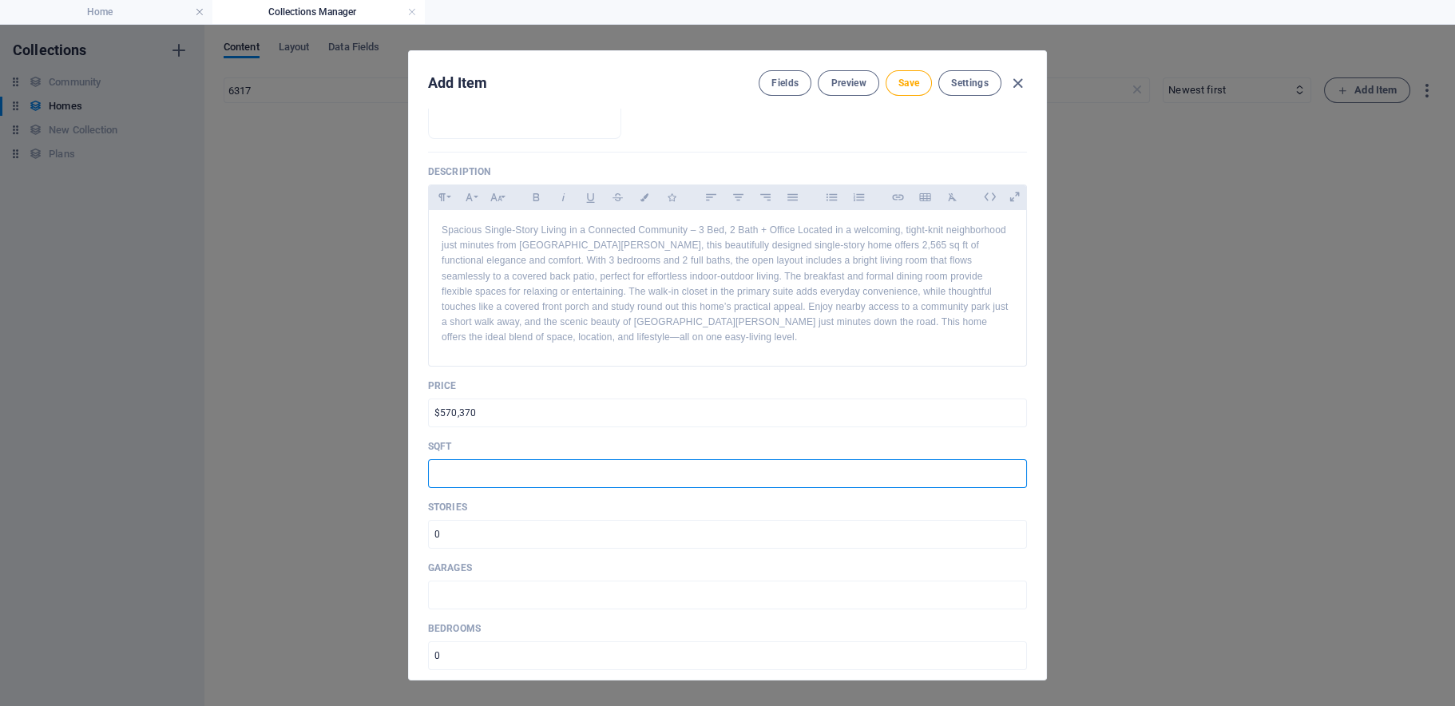
click at [482, 485] on input "text" at bounding box center [727, 473] width 599 height 29
type input "2885"
click at [531, 549] on input "number" at bounding box center [727, 534] width 599 height 29
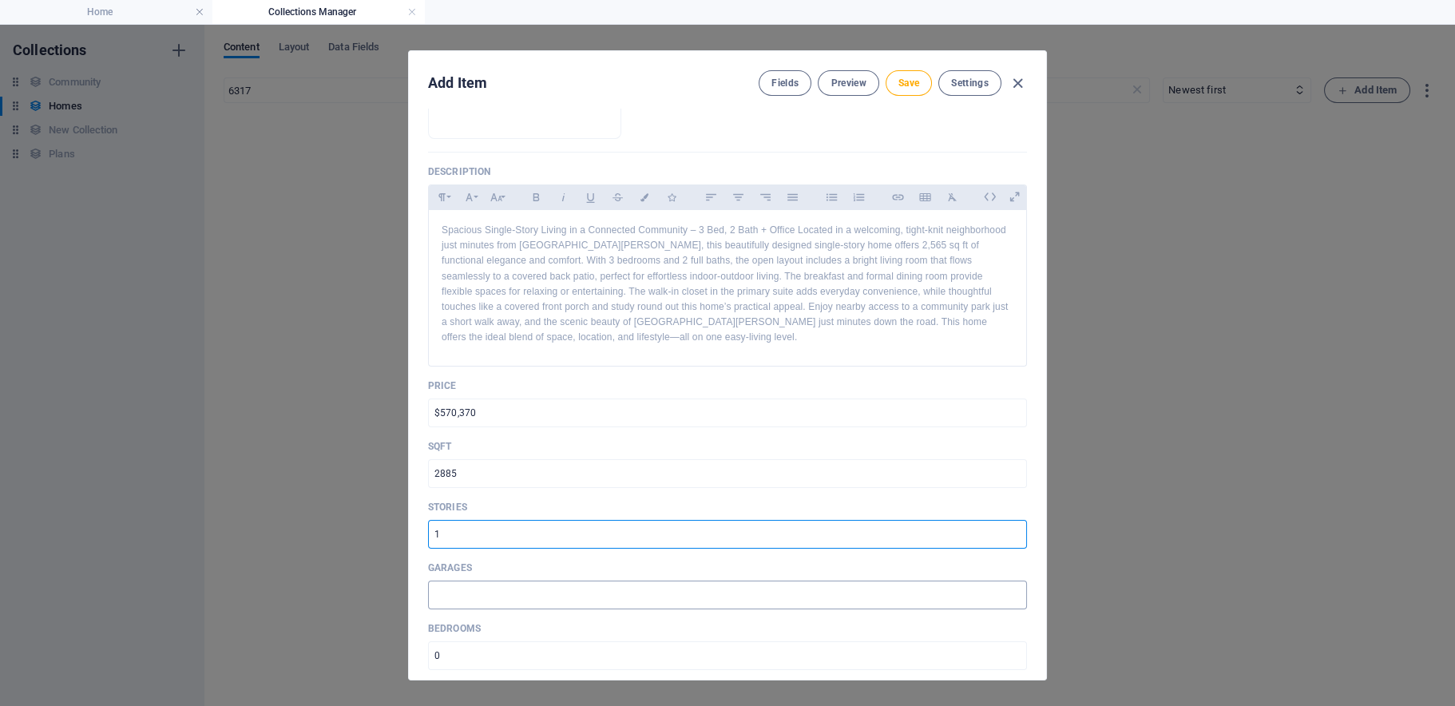
type input "1"
click at [509, 609] on input "text" at bounding box center [727, 594] width 599 height 29
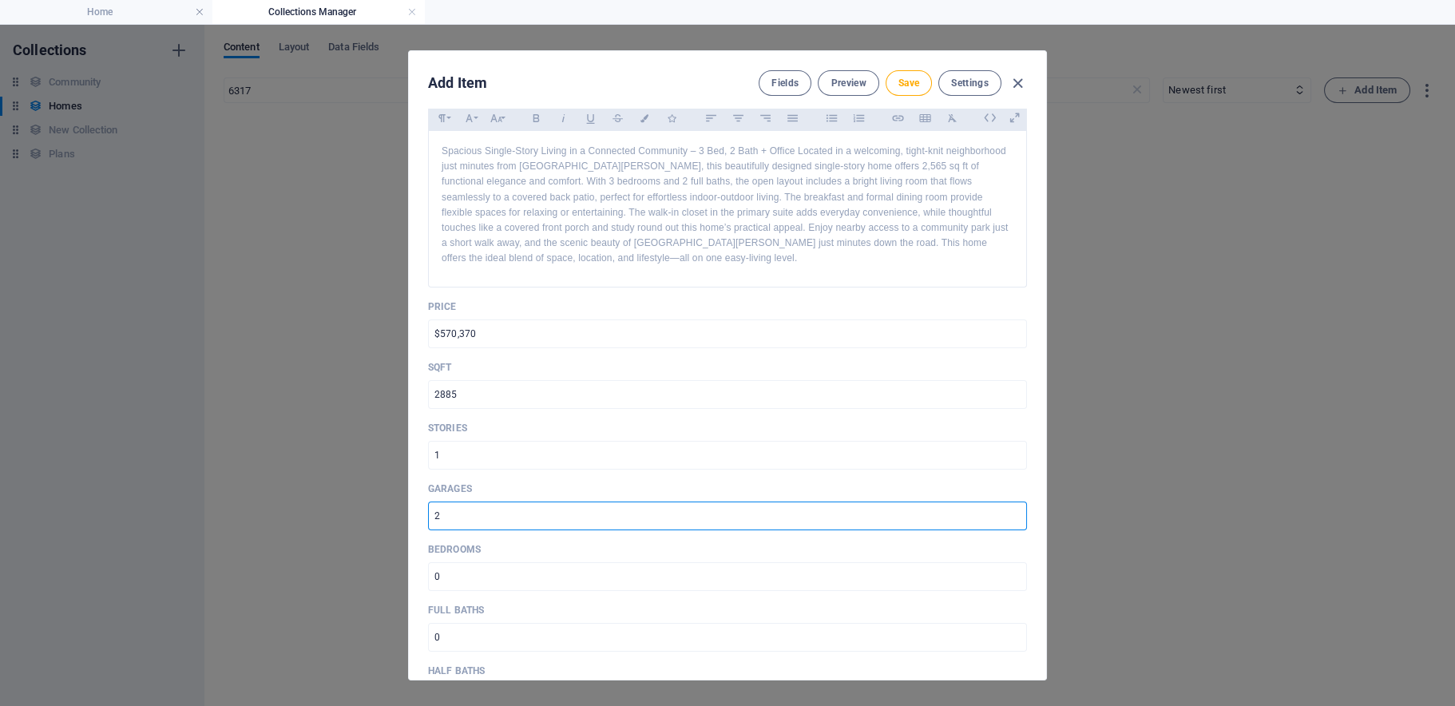
scroll to position [479, 0]
type input "2"
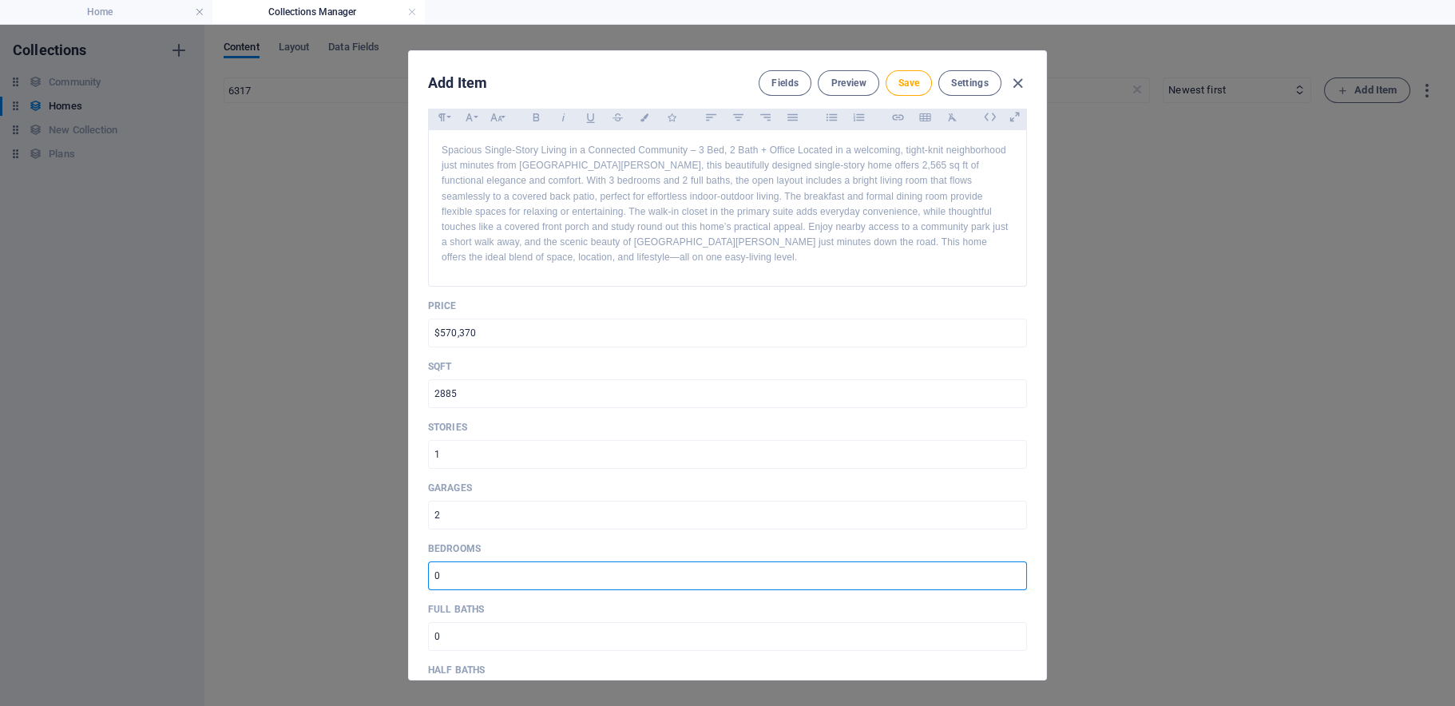
click at [489, 577] on input "number" at bounding box center [727, 575] width 599 height 29
type input "4"
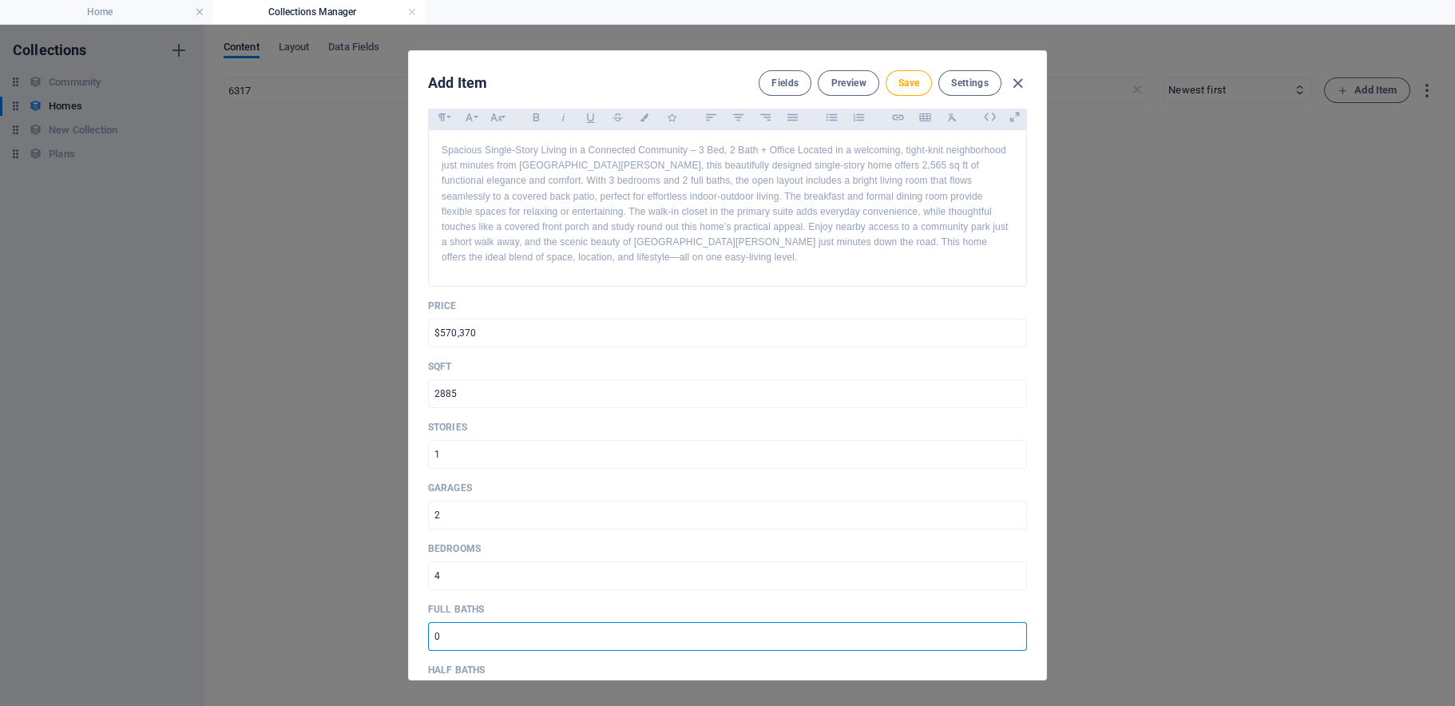
click at [453, 645] on input "number" at bounding box center [727, 636] width 599 height 29
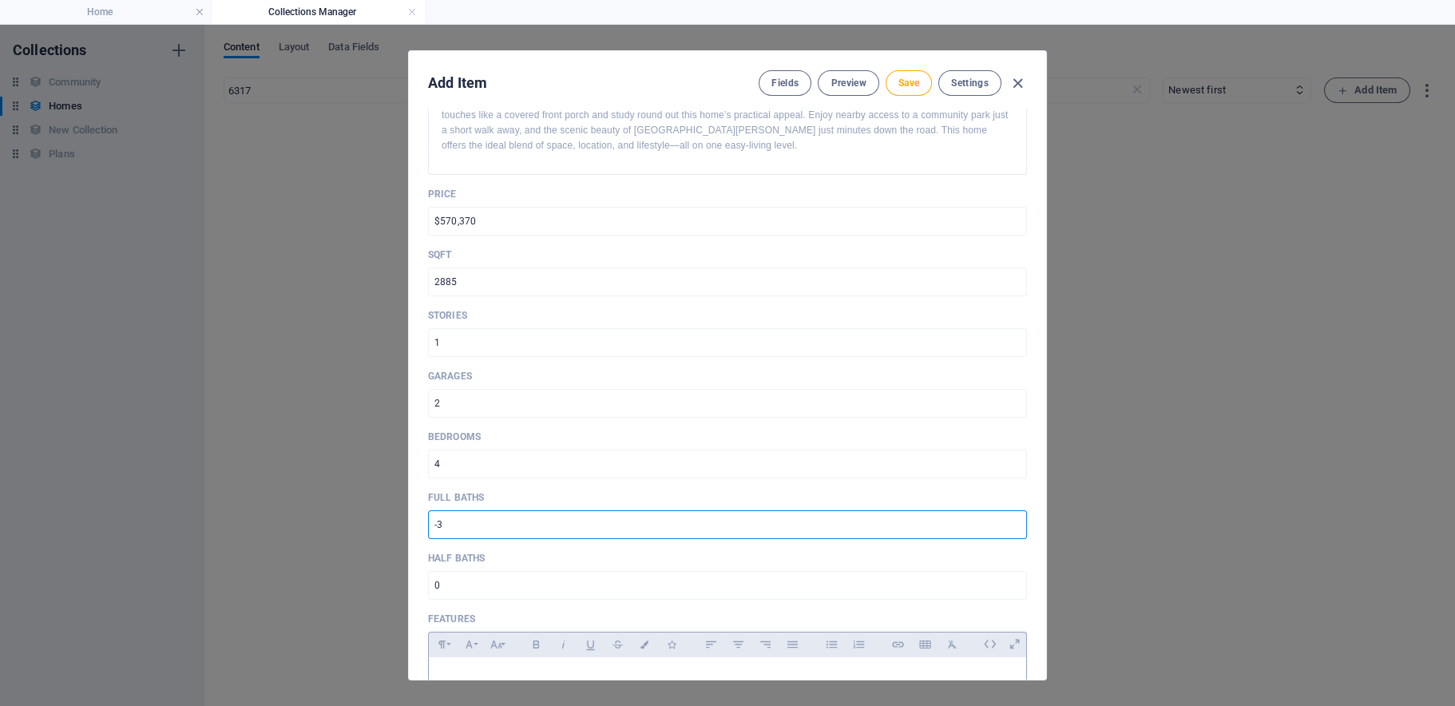
scroll to position [719, 0]
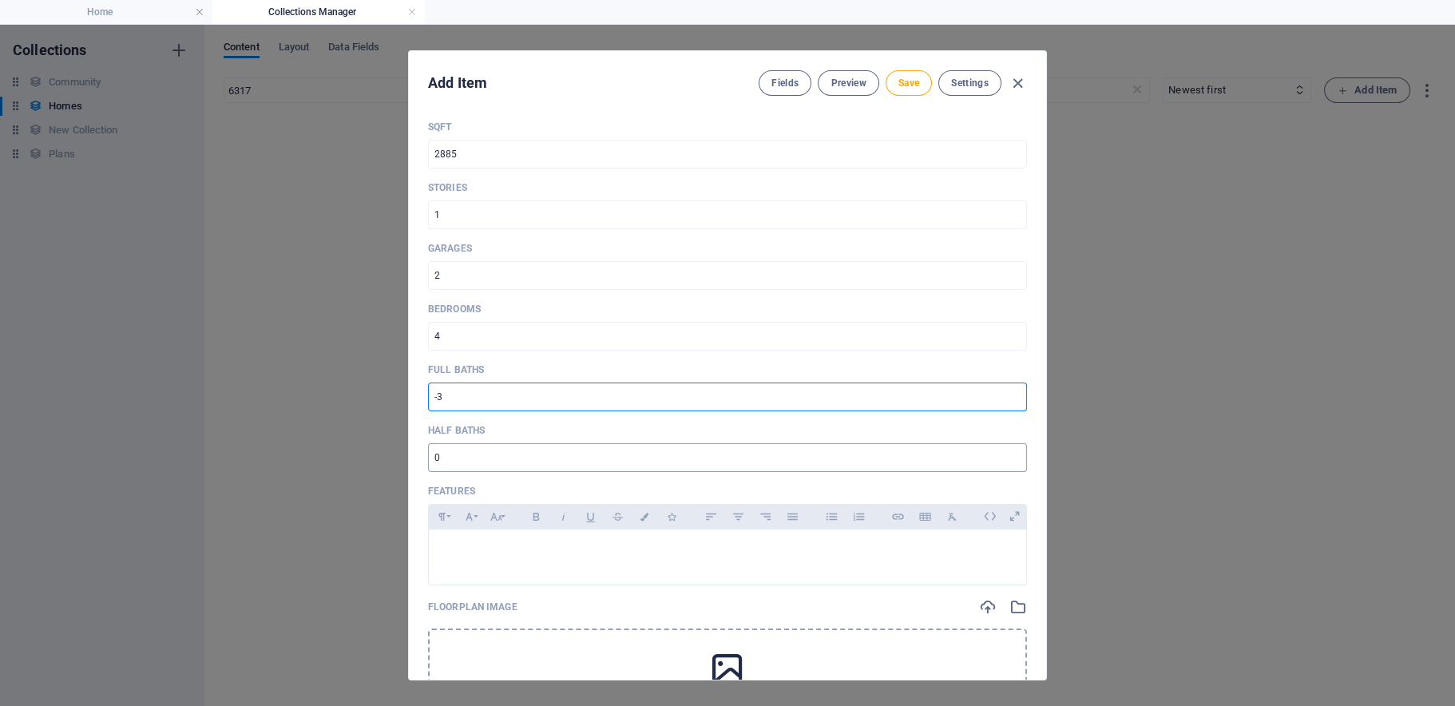
click at [474, 468] on input "number" at bounding box center [727, 457] width 599 height 29
drag, startPoint x: 477, startPoint y: 413, endPoint x: 428, endPoint y: 407, distance: 49.0
click at [428, 407] on input "-3" at bounding box center [727, 396] width 599 height 29
type input "3"
click at [448, 462] on input "number" at bounding box center [727, 457] width 599 height 29
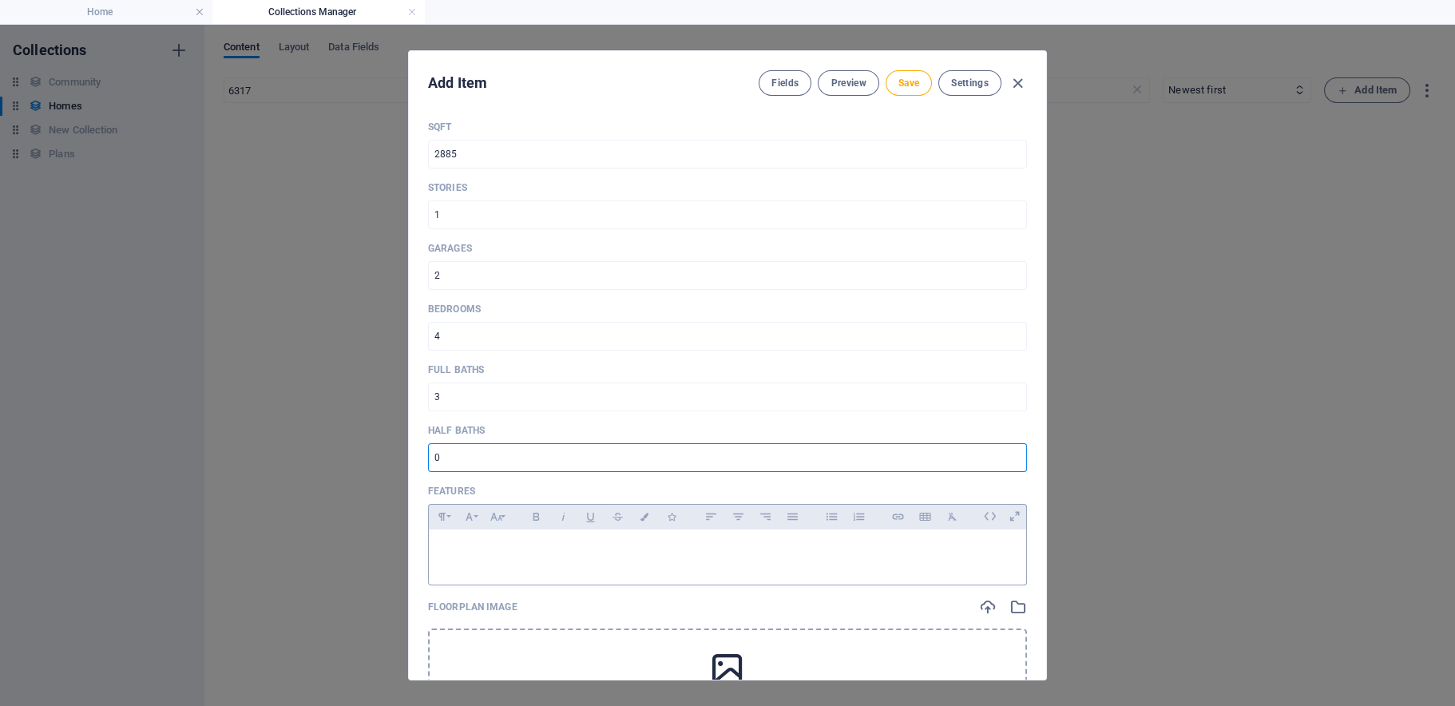
click at [493, 553] on p at bounding box center [728, 549] width 572 height 15
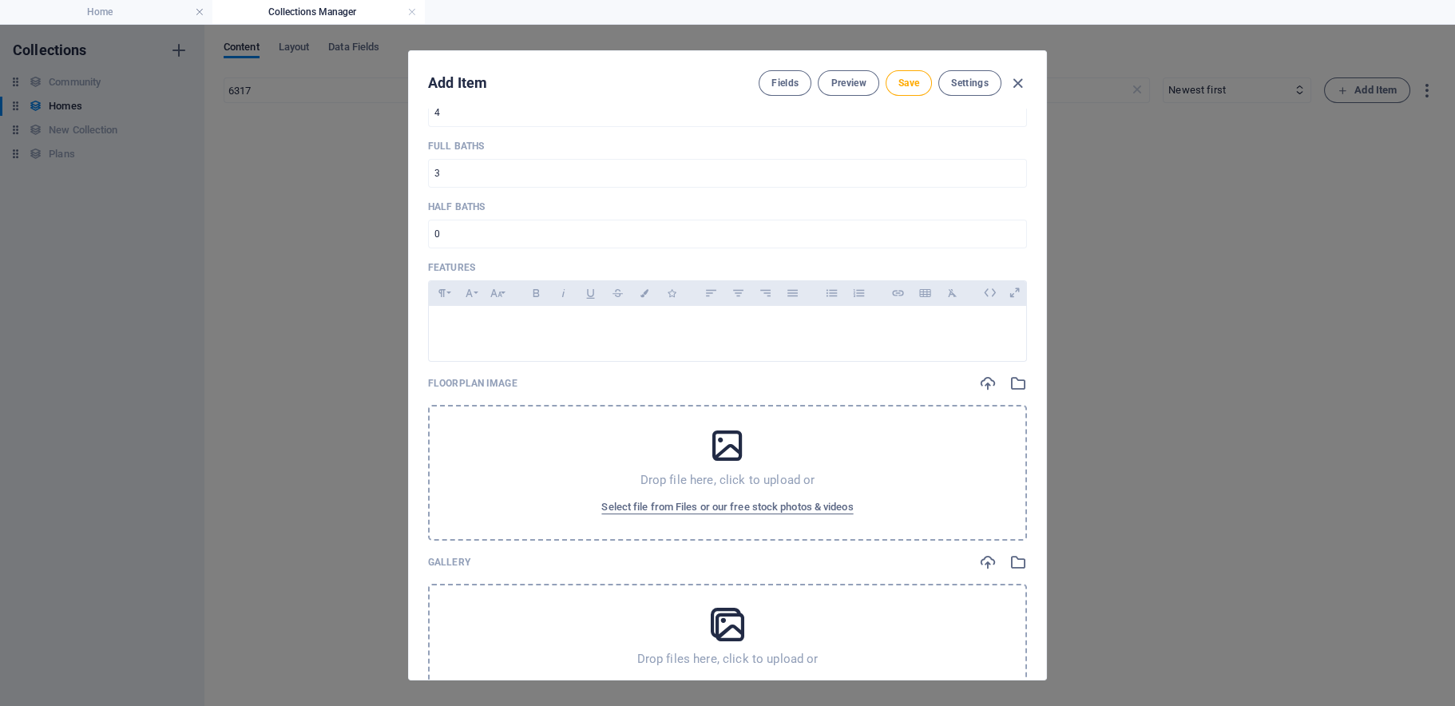
scroll to position [958, 0]
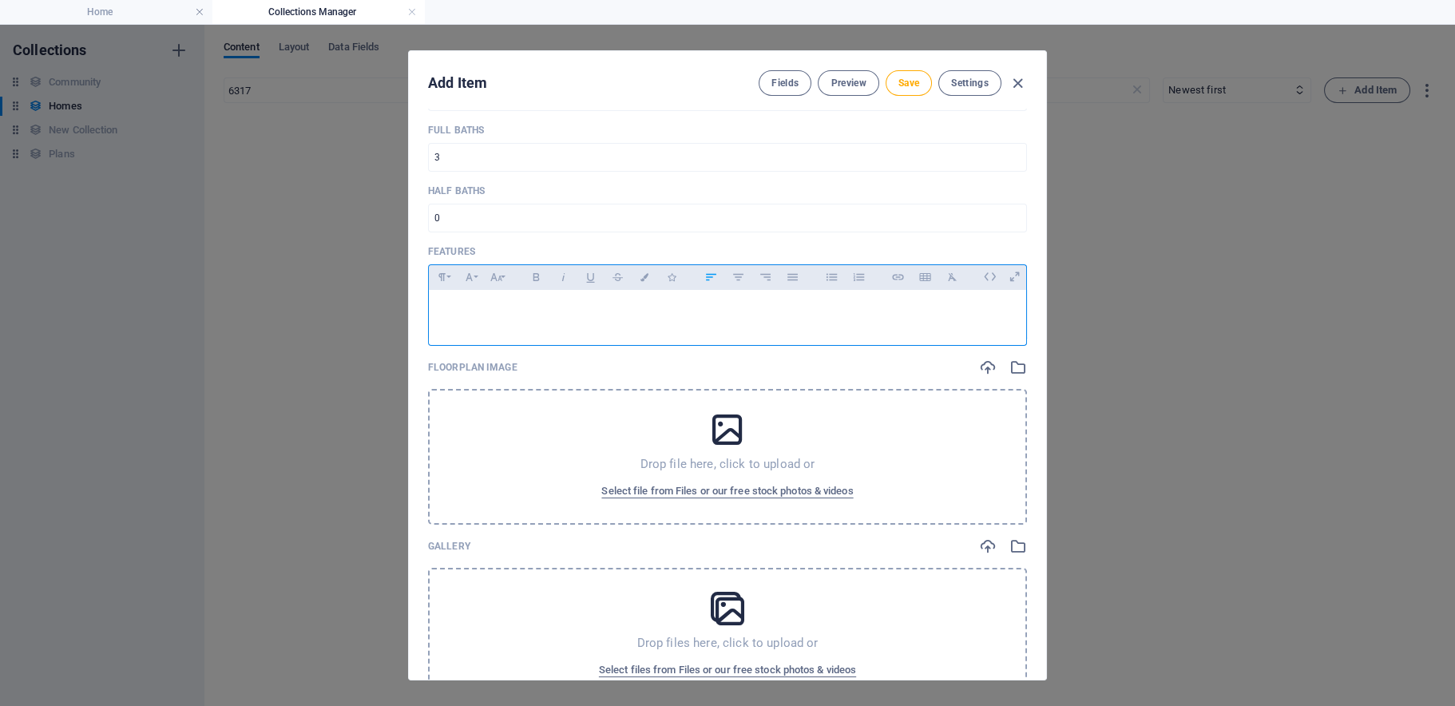
click at [472, 316] on p at bounding box center [728, 310] width 572 height 15
click at [834, 284] on icon "button" at bounding box center [832, 276] width 14 height 19
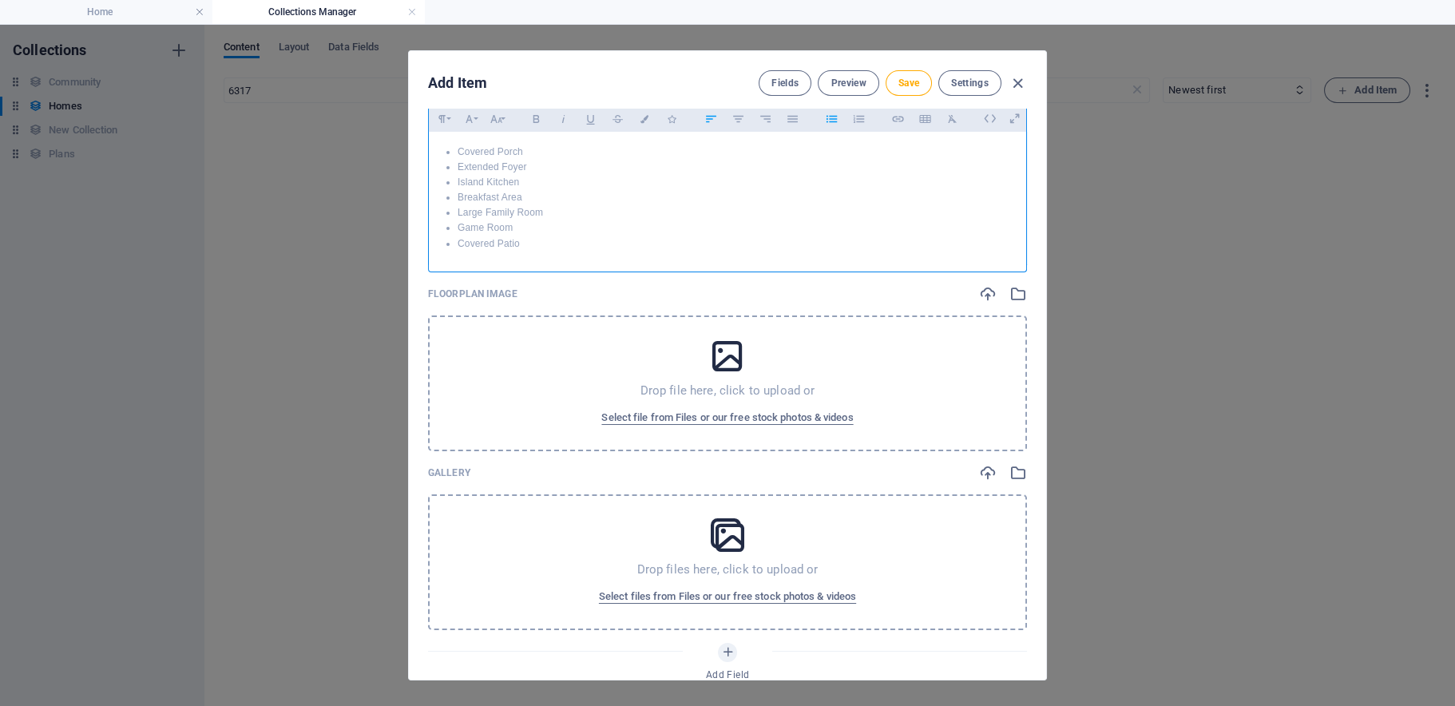
scroll to position [1118, 0]
click at [687, 426] on span "Select file from Files or our free stock photos & videos" at bounding box center [727, 415] width 252 height 19
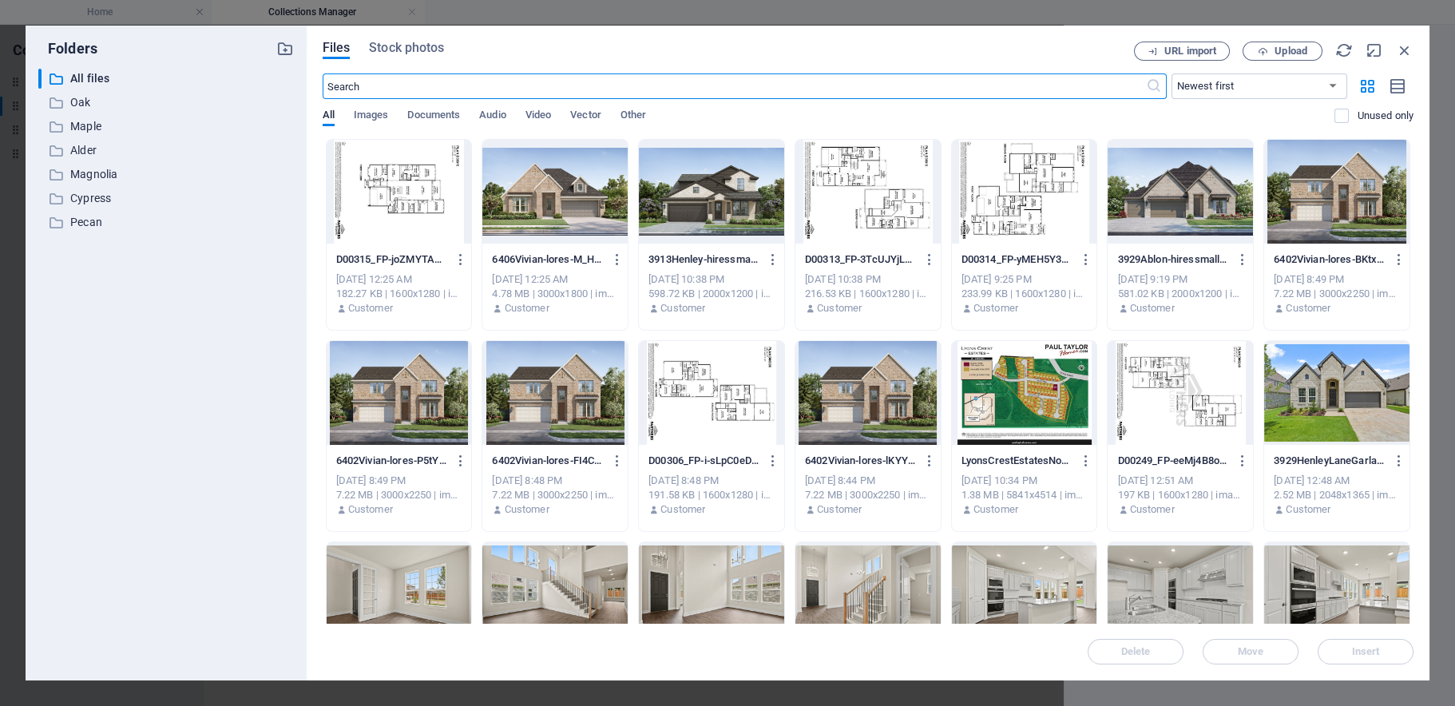
click at [407, 220] on div at bounding box center [399, 192] width 145 height 104
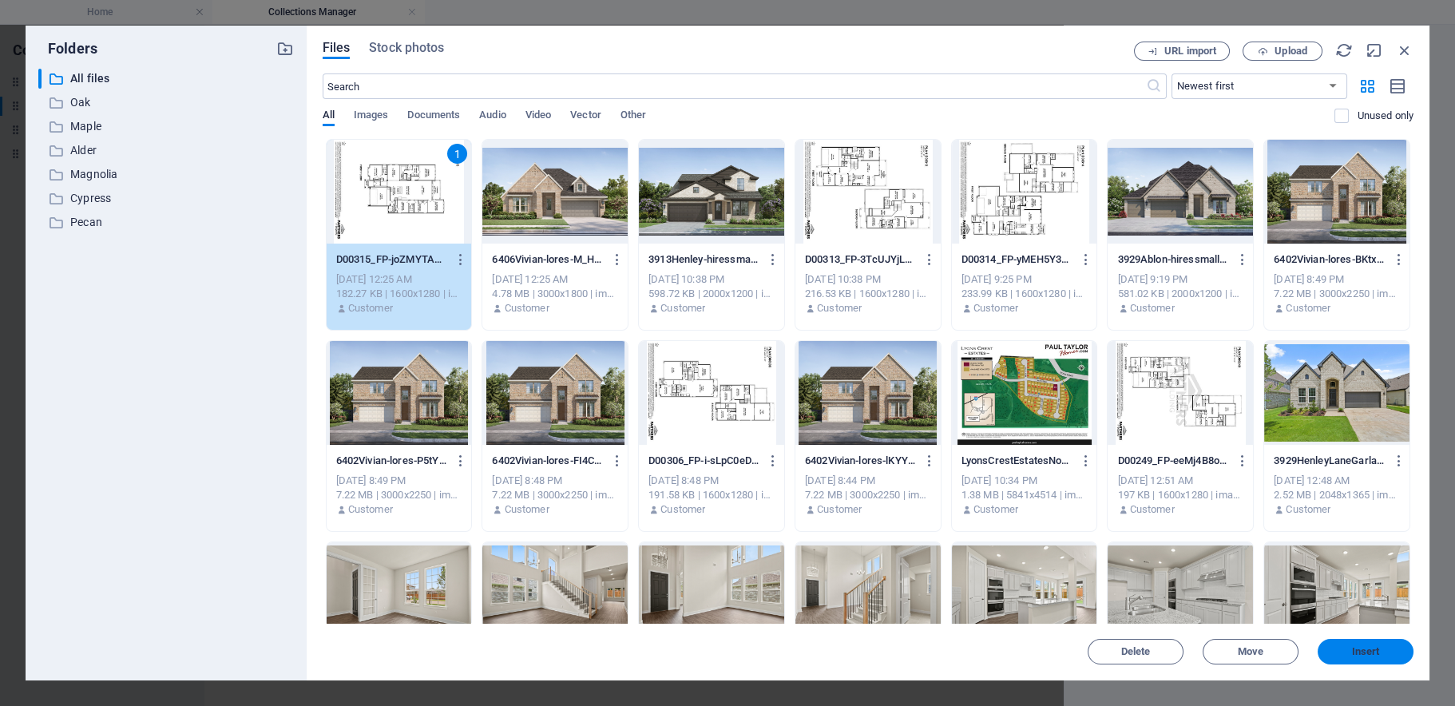
click at [1369, 652] on span "Insert" at bounding box center [1366, 652] width 28 height 10
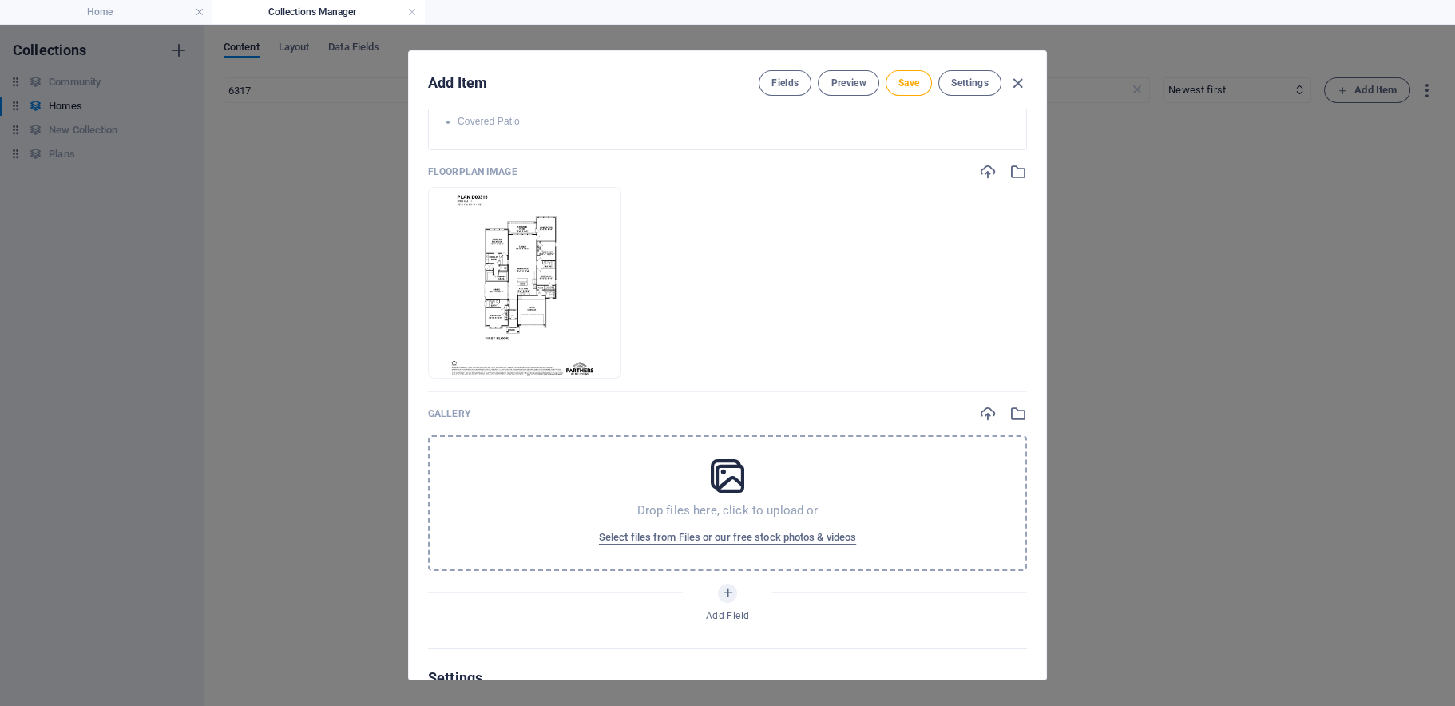
scroll to position [1278, 0]
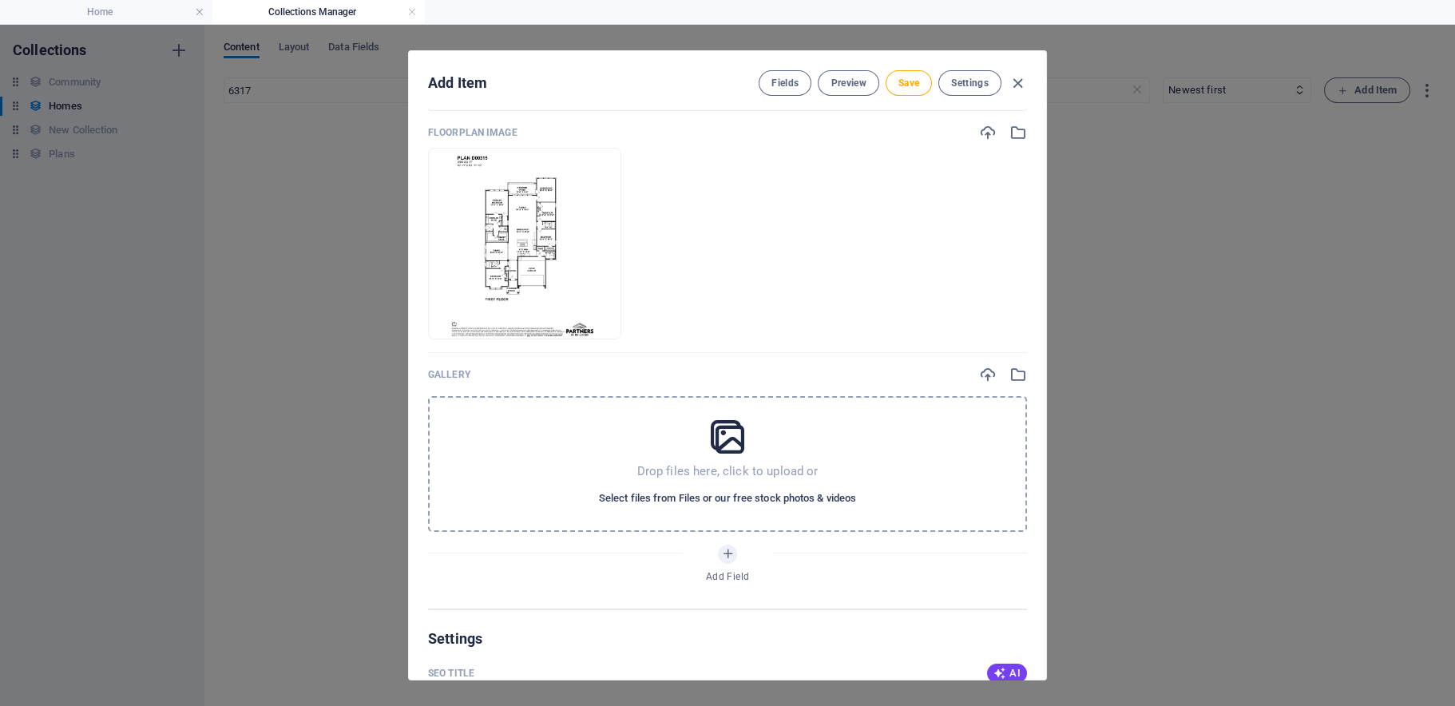
click at [756, 508] on span "Select files from Files or our free stock photos & videos" at bounding box center [727, 498] width 257 height 19
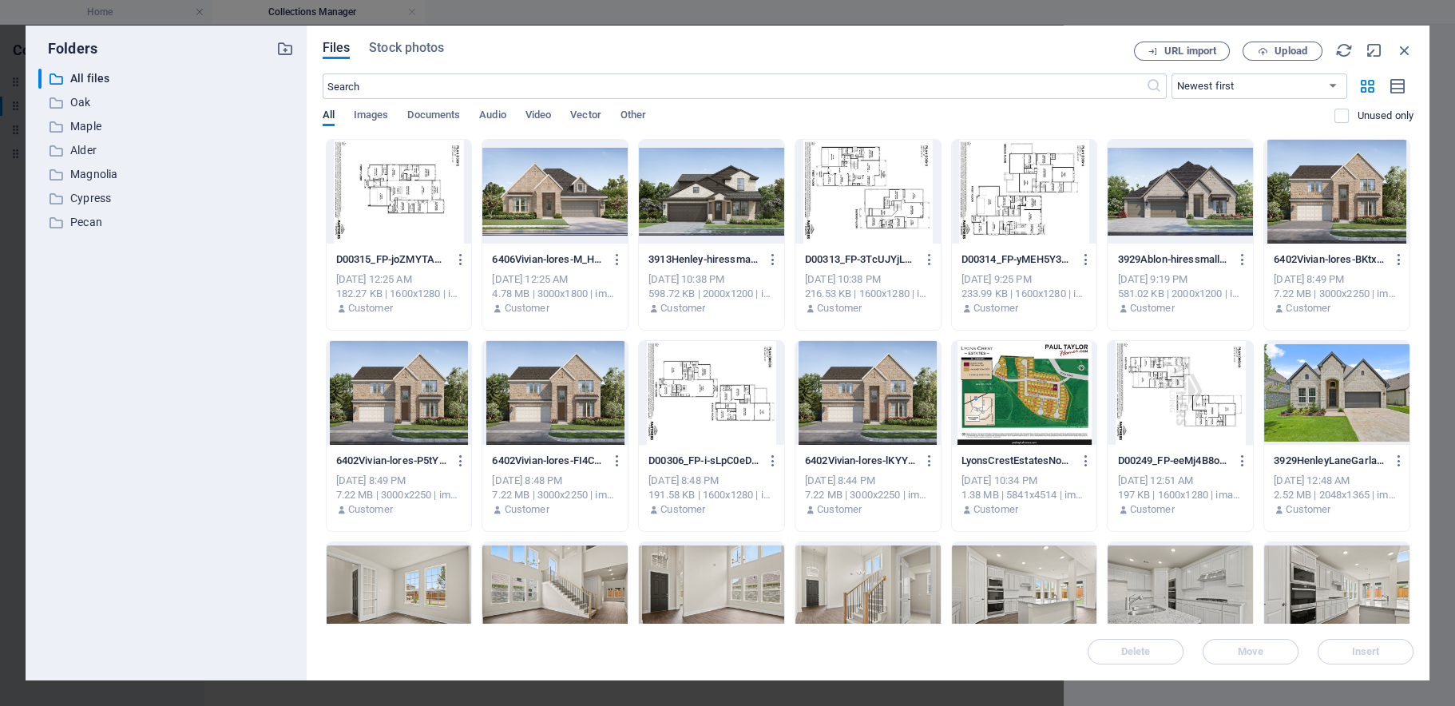
click at [580, 191] on div at bounding box center [554, 192] width 145 height 104
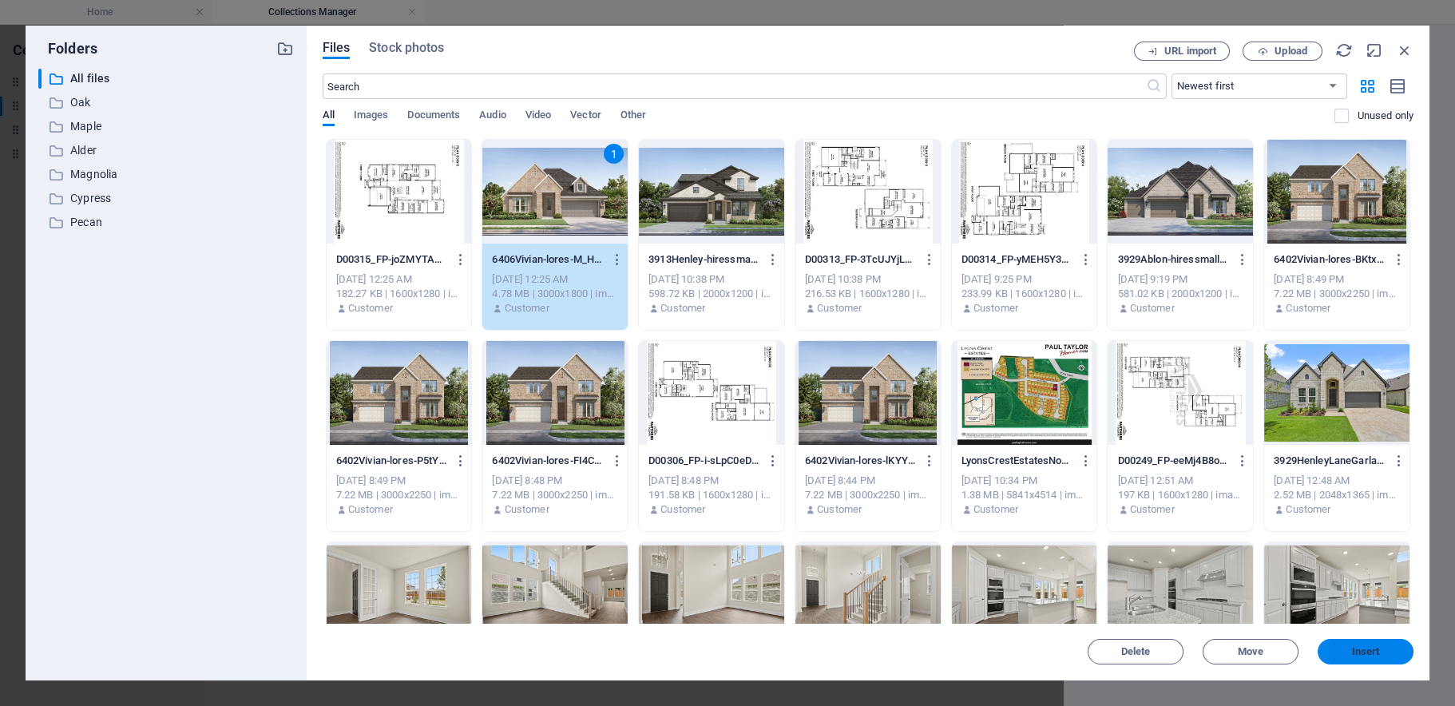
click at [1343, 647] on span "Insert" at bounding box center [1365, 652] width 83 height 10
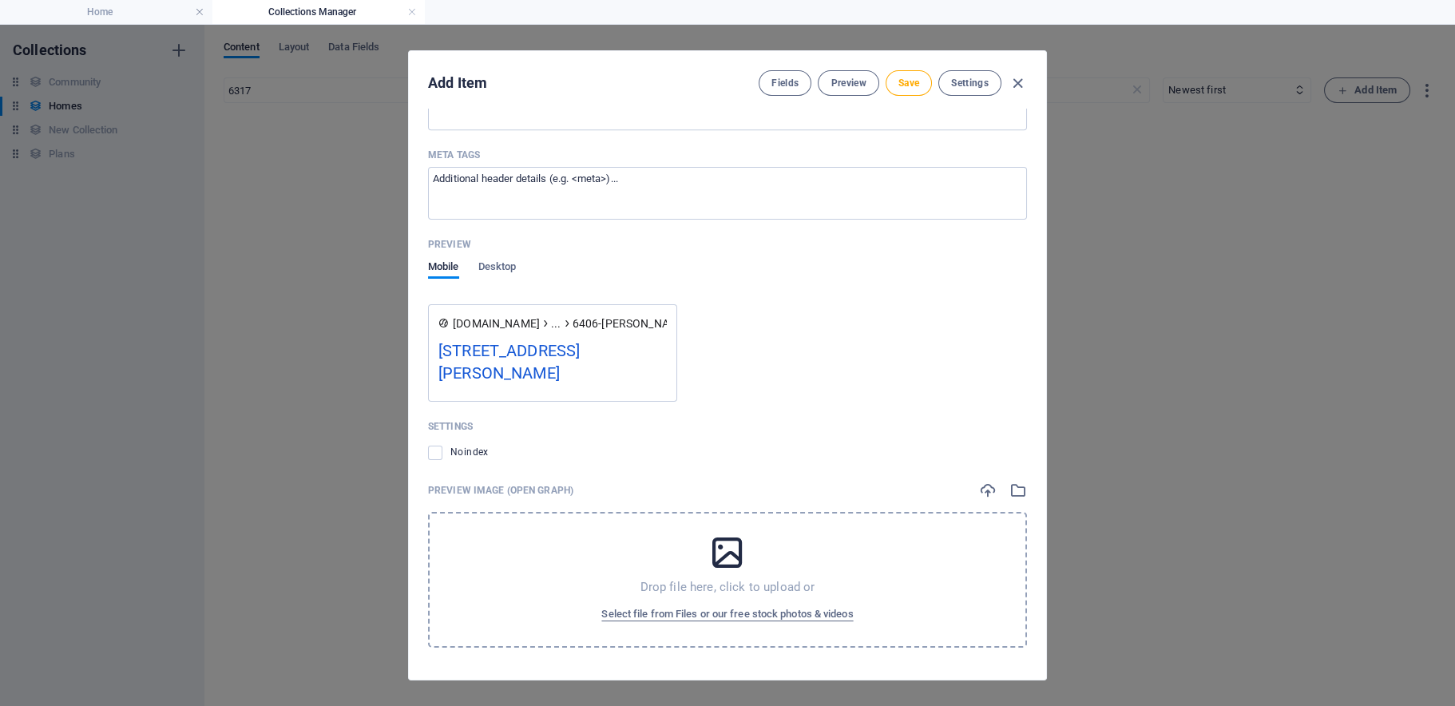
scroll to position [2088, 0]
click at [701, 608] on span "Select file from Files or our free stock photos & videos" at bounding box center [727, 613] width 252 height 19
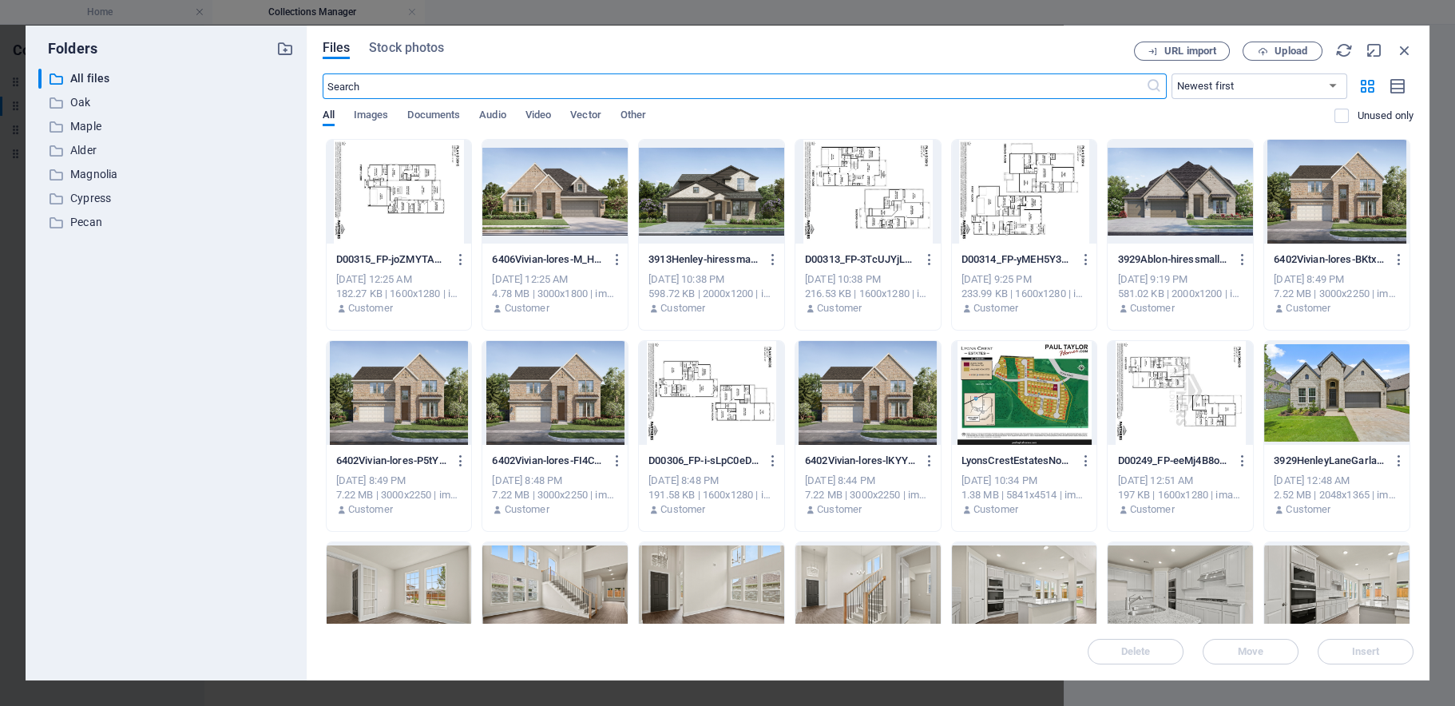
click at [575, 187] on div at bounding box center [554, 192] width 145 height 104
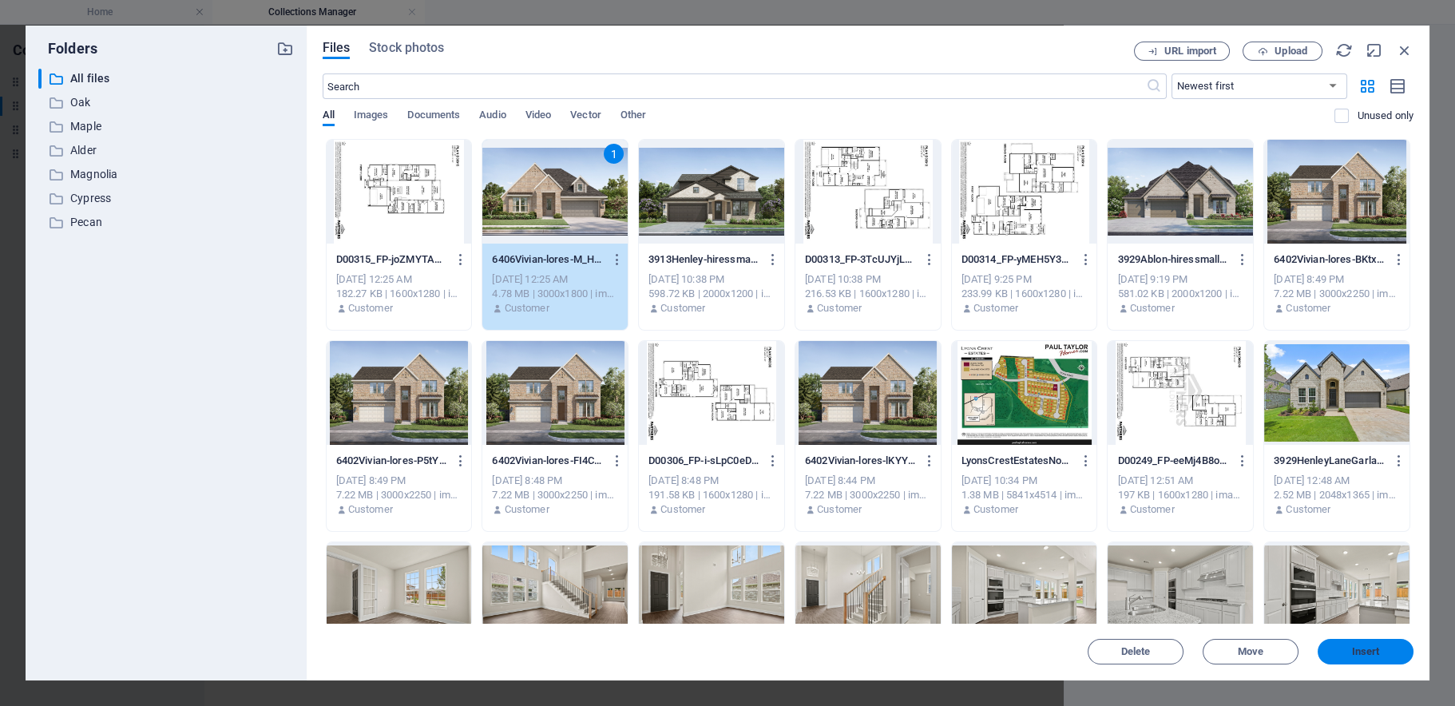
click at [1372, 655] on span "Insert" at bounding box center [1366, 652] width 28 height 10
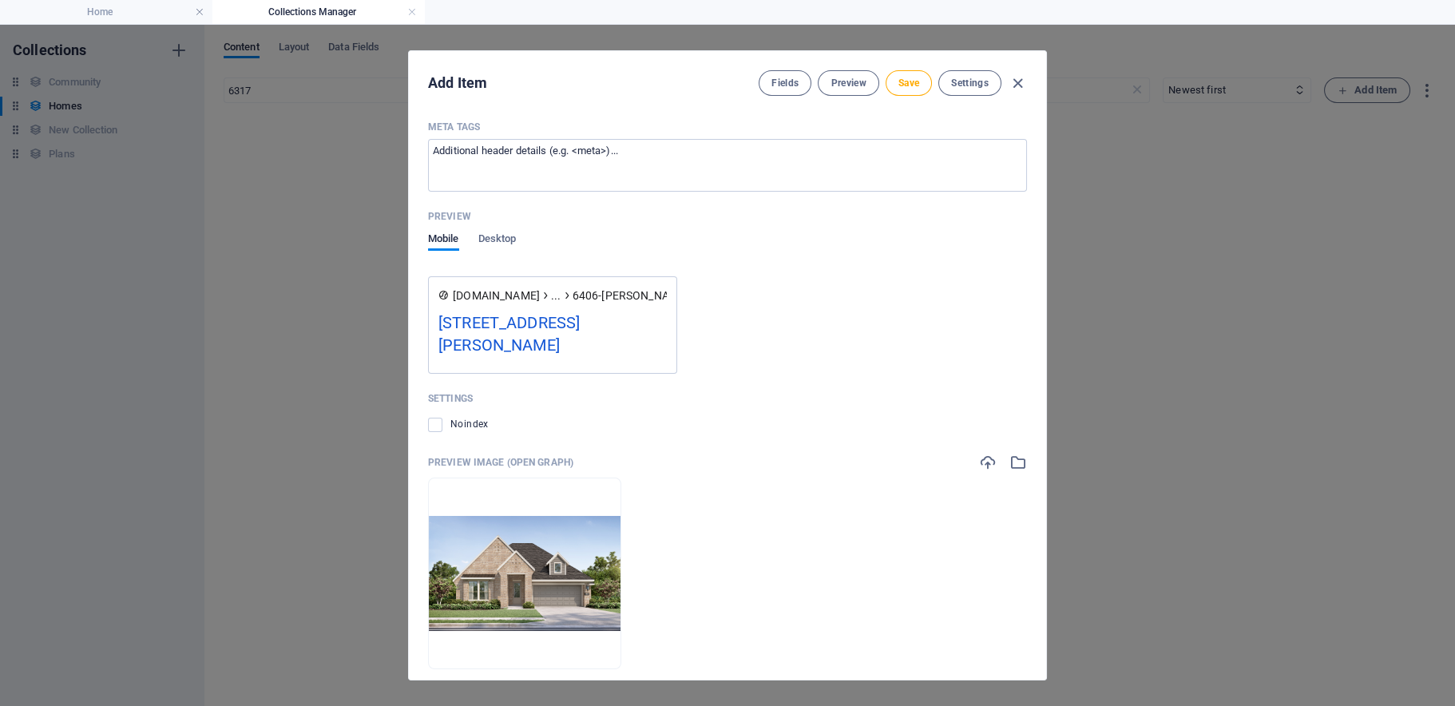
scroll to position [2151, 0]
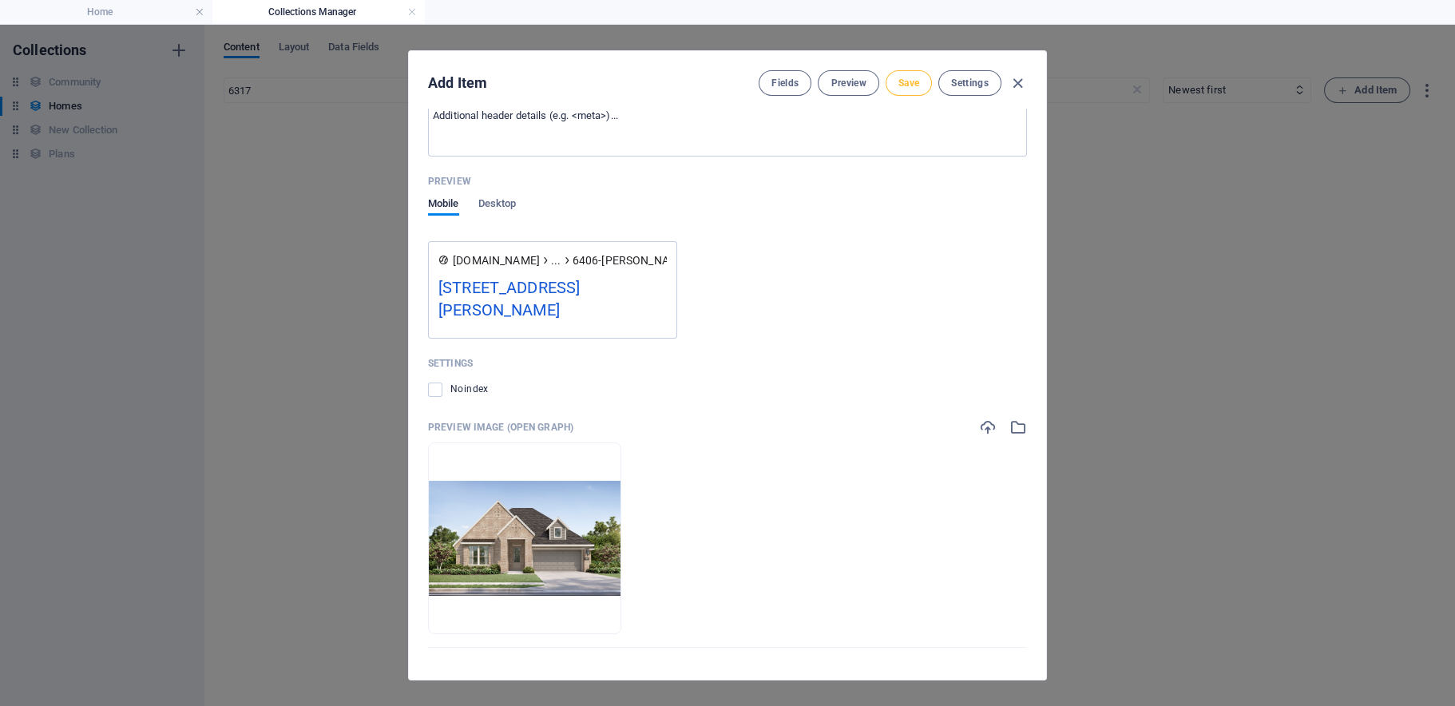
click at [886, 78] on button "Save" at bounding box center [909, 83] width 46 height 26
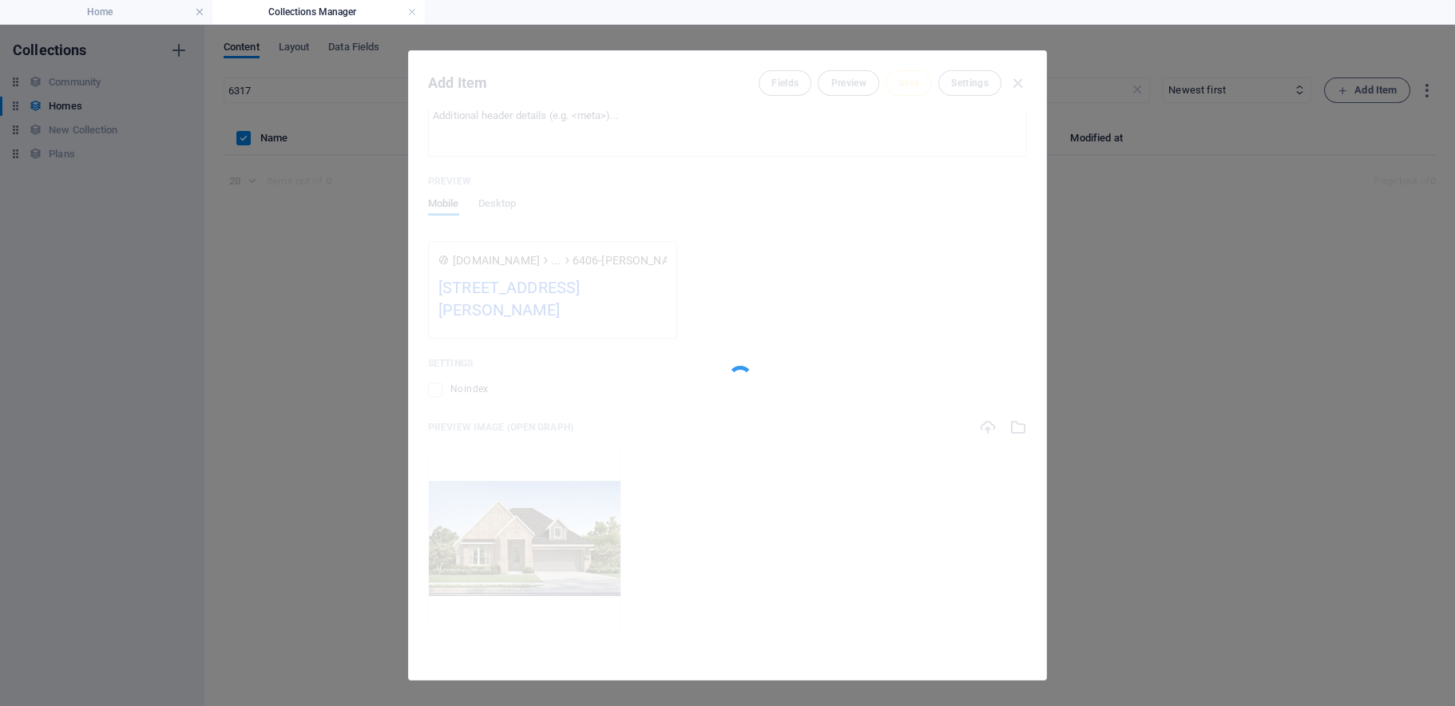
type input "6406-[PERSON_NAME]"
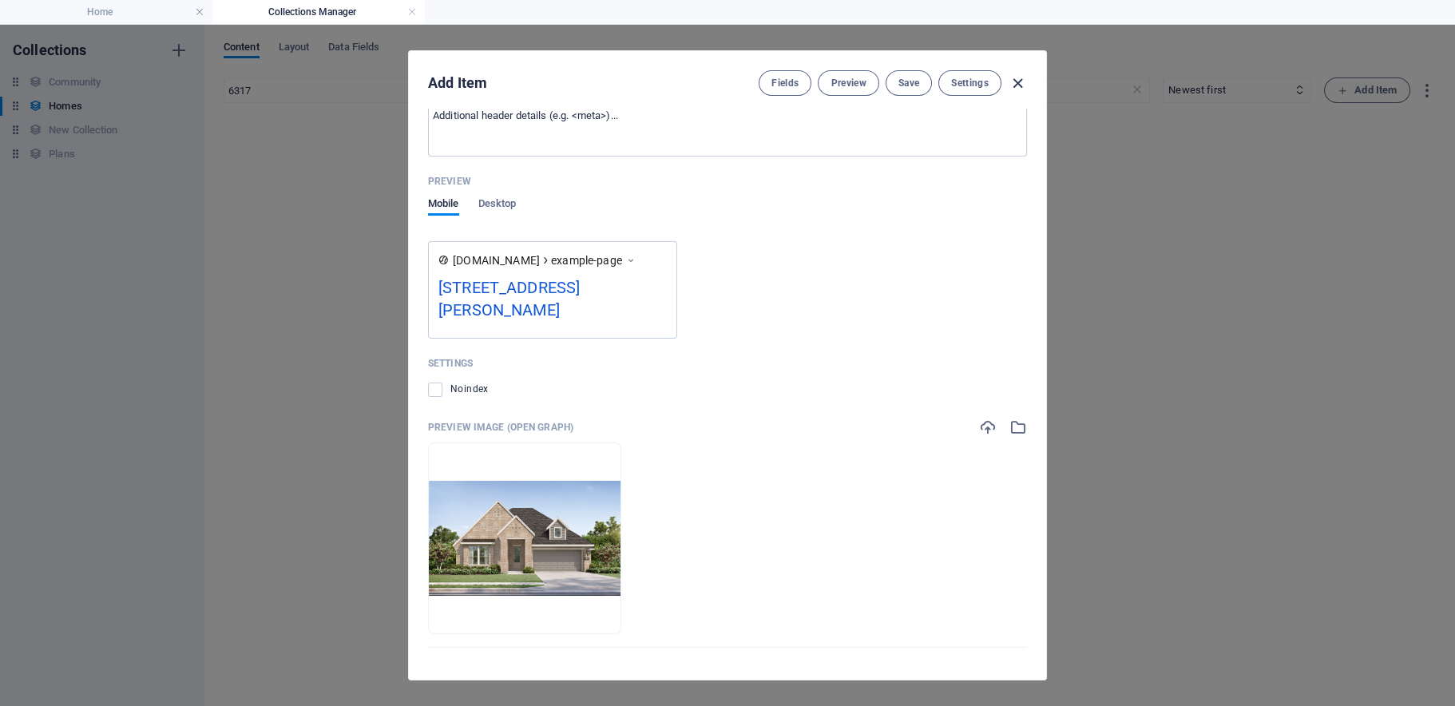
click at [1014, 85] on icon "button" at bounding box center [1017, 83] width 18 height 18
type input "6406-[PERSON_NAME]"
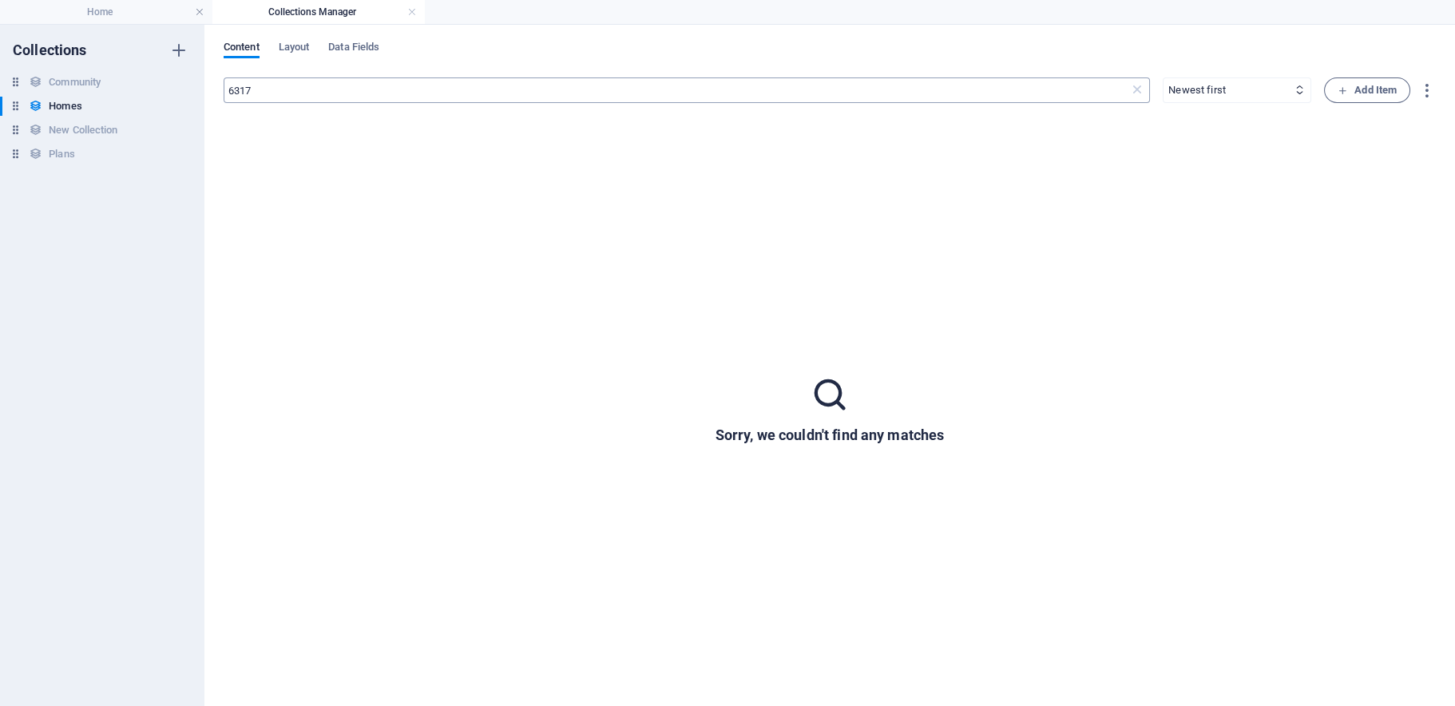
scroll to position [1947, 0]
click at [94, 11] on h4 "Home" at bounding box center [106, 12] width 212 height 18
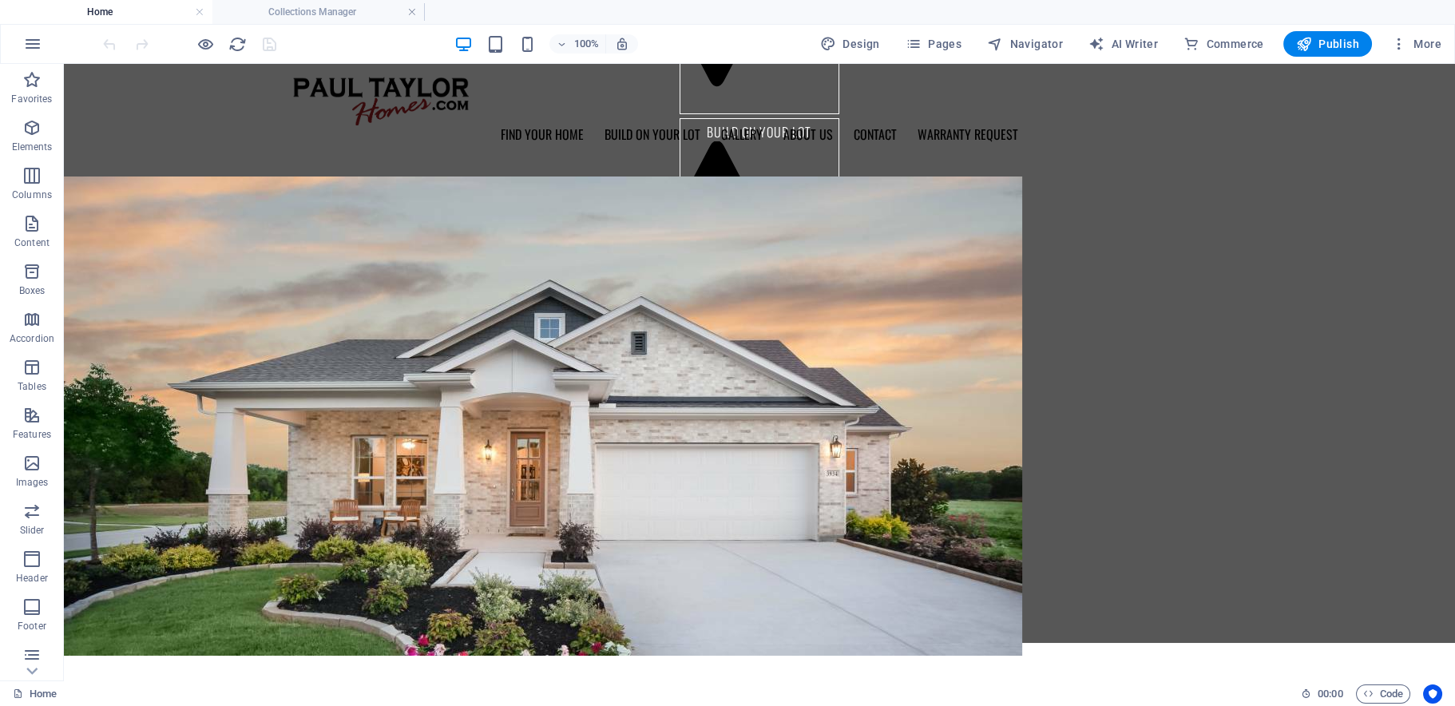
scroll to position [862, 0]
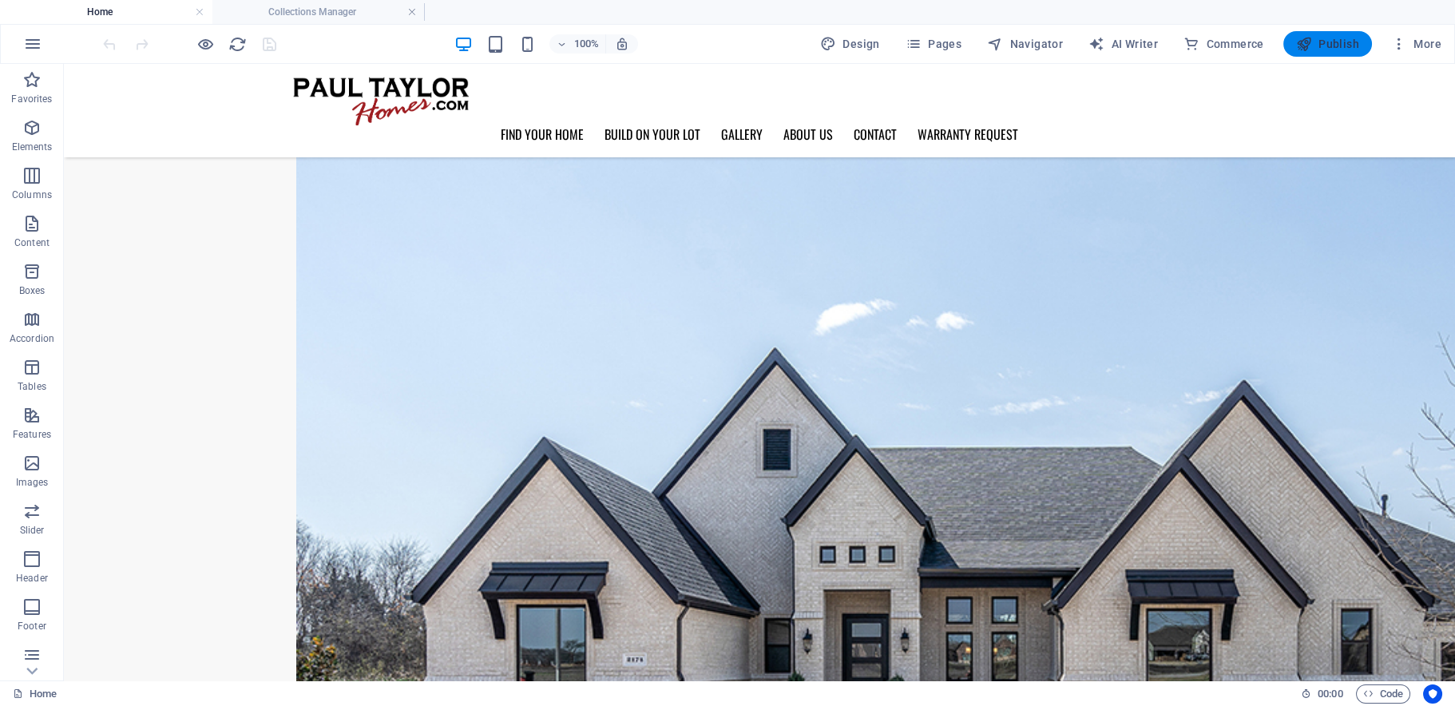
click at [1335, 44] on span "Publish" at bounding box center [1327, 44] width 63 height 16
